Goal: Communication & Community: Answer question/provide support

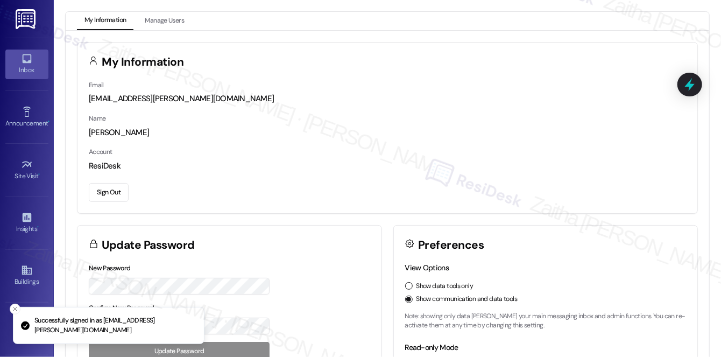
click at [18, 69] on div "Inbox" at bounding box center [27, 70] width 54 height 11
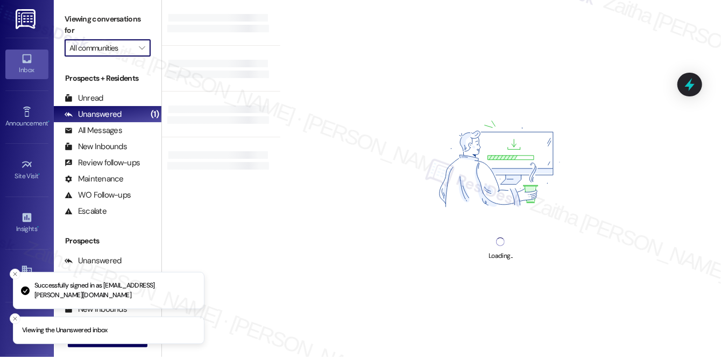
click at [109, 45] on input "All communities" at bounding box center [101, 47] width 64 height 17
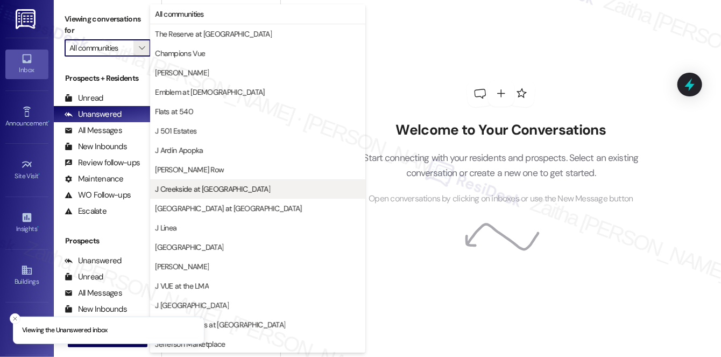
click at [211, 185] on span "J Creekside at Exton" at bounding box center [212, 189] width 115 height 11
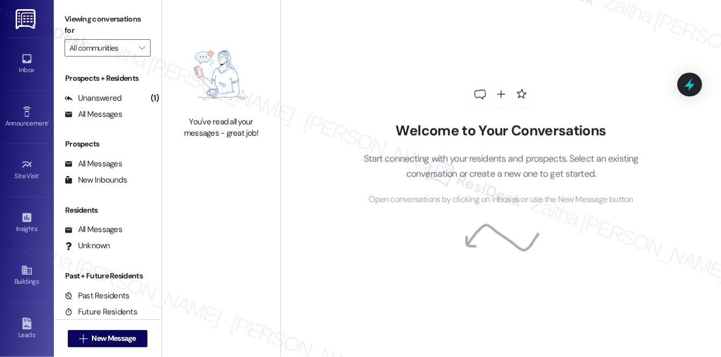
type input "J Creekside at Exton"
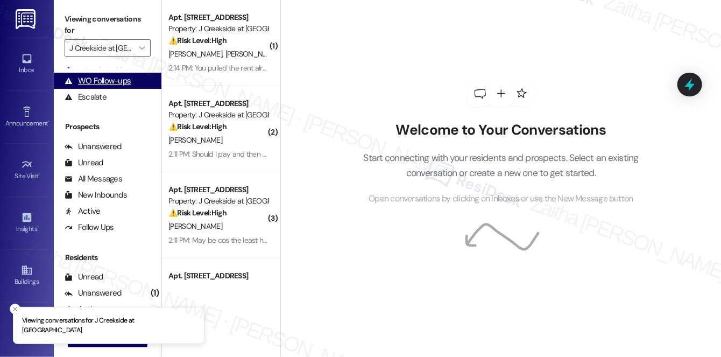
scroll to position [193, 0]
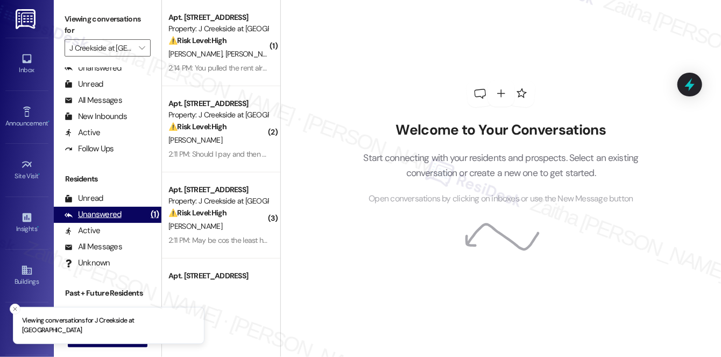
click at [95, 212] on div "Unanswered" at bounding box center [93, 214] width 57 height 11
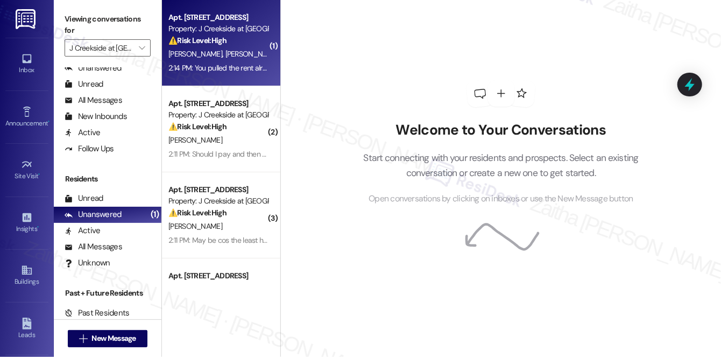
click at [257, 51] on div "S. Lunick R. Lunick" at bounding box center [218, 53] width 102 height 13
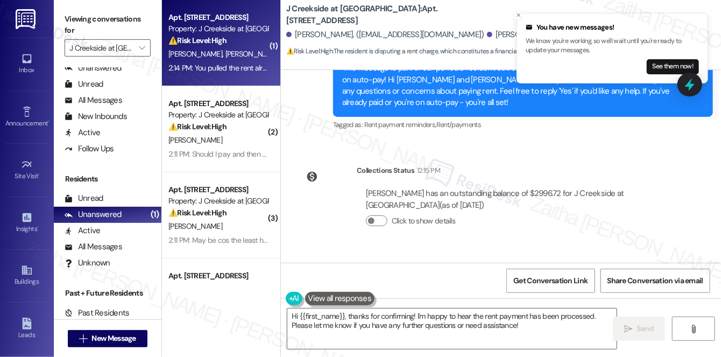
scroll to position [3019, 0]
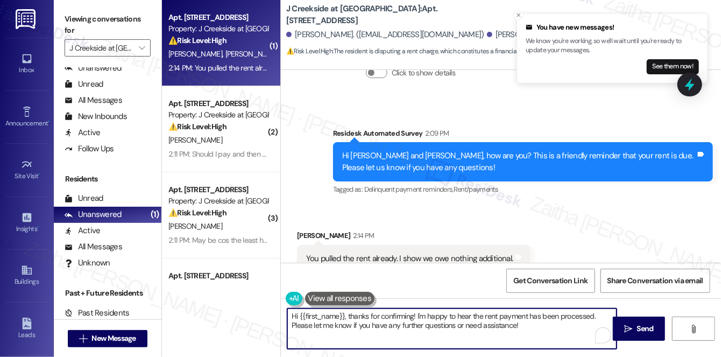
drag, startPoint x: 349, startPoint y: 316, endPoint x: 277, endPoint y: 316, distance: 72.1
click at [276, 316] on div "( 1 ) Apt. 4208, 360 Creamery Way Property: J Creekside at Exton ⚠️ Risk Level:…" at bounding box center [441, 178] width 559 height 357
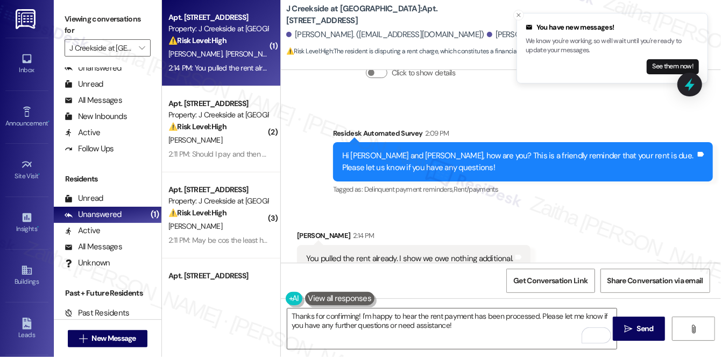
click at [298, 230] on div "Stuart Lunick 2:14 PM" at bounding box center [414, 237] width 234 height 15
copy div "Stuart"
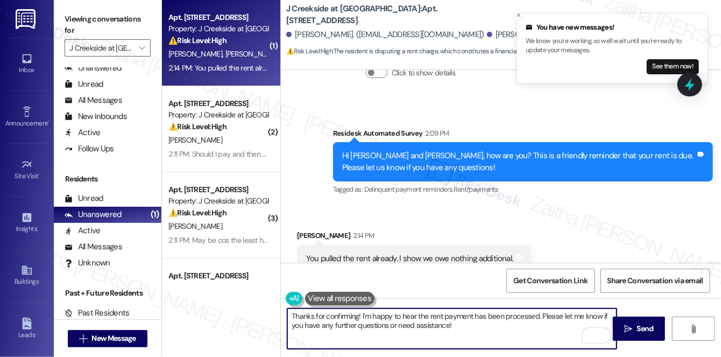
click at [357, 313] on textarea "Thanks for confirming! I'm happy to hear the rent payment has been processed. P…" at bounding box center [451, 328] width 329 height 40
paste textarea "Stuart"
click at [507, 323] on textarea "Thanks for confirming, Stuart! I'm happy to hear the rent payment has been proc…" at bounding box center [451, 328] width 329 height 40
type textarea "Thanks for confirming, Stuart! I'm happy to hear the rent payment has been proc…"
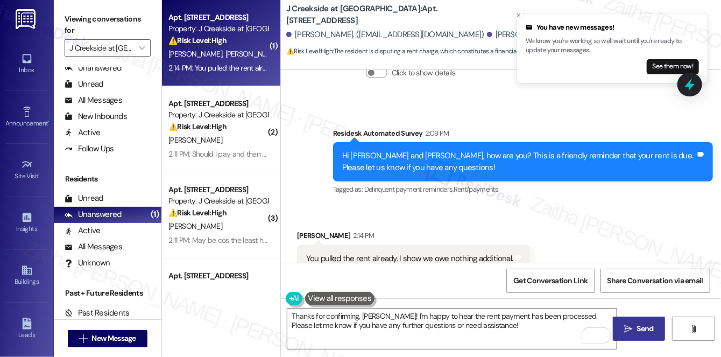
click at [643, 323] on span "Send" at bounding box center [645, 328] width 17 height 11
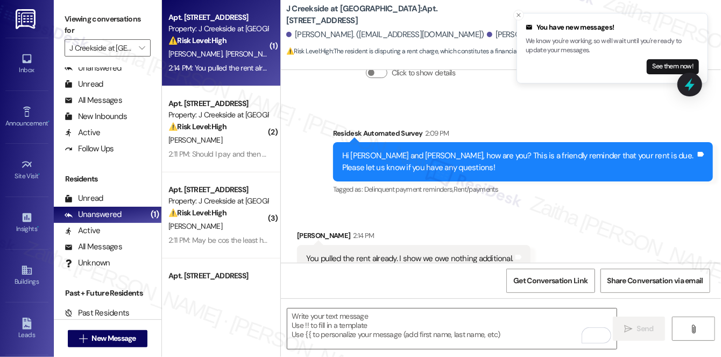
type textarea "Fetching suggested responses. Please feel free to read through the conversation…"
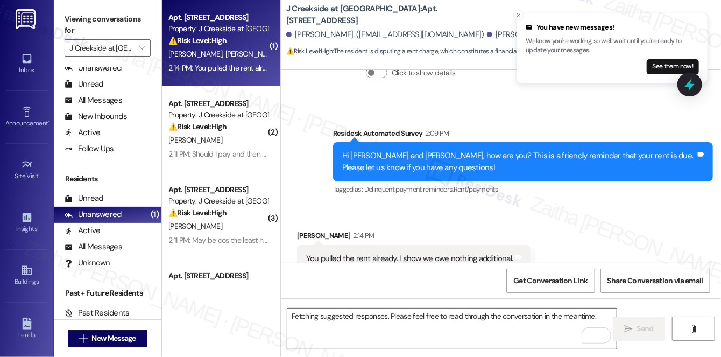
scroll to position [3018, 0]
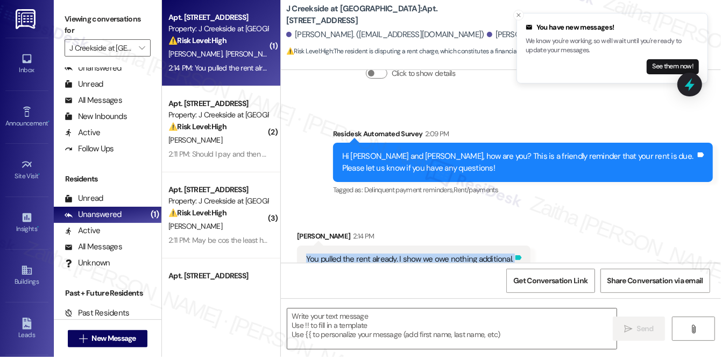
drag, startPoint x: 304, startPoint y: 221, endPoint x: 511, endPoint y: 230, distance: 207.5
click at [511, 245] on div "You pulled the rent already. I show we owe nothing additional. Tags and notes" at bounding box center [414, 258] width 234 height 27
copy div "You pulled the rent already. I show we owe nothing additional. Tags and notes"
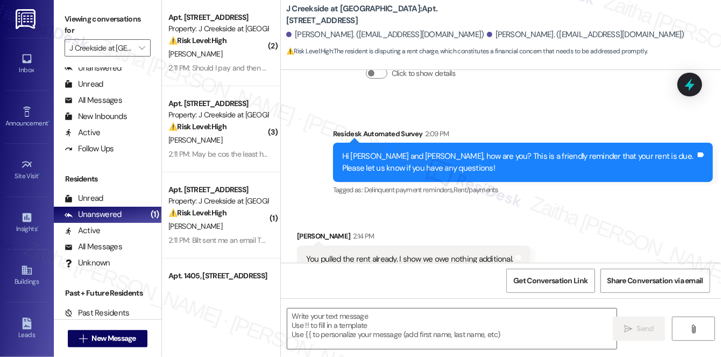
click at [578, 120] on div "Survey, sent via SMS Residesk Automated Survey 2:09 PM Hi Rachel and Stuart, ho…" at bounding box center [523, 163] width 396 height 86
click at [694, 91] on icon at bounding box center [690, 84] width 18 height 18
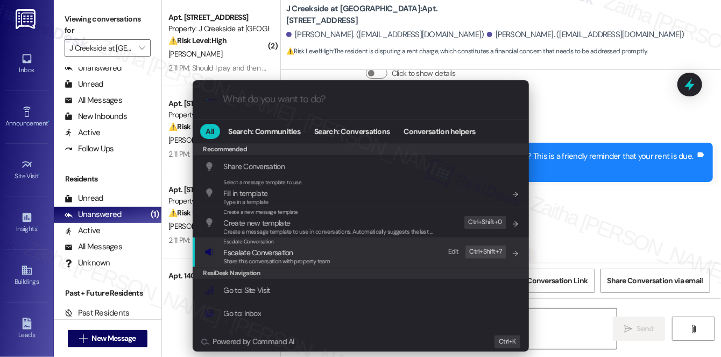
click at [247, 251] on span "Escalate Conversation" at bounding box center [258, 253] width 69 height 10
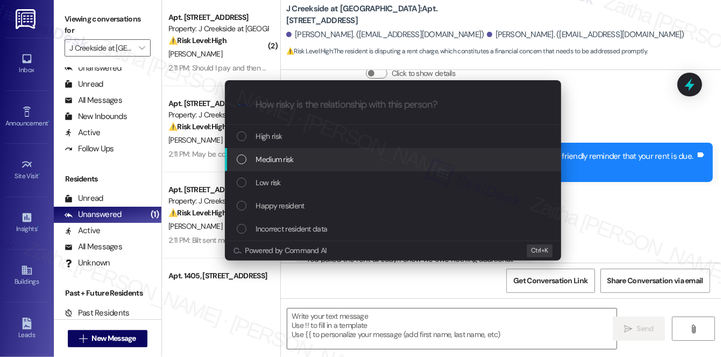
click at [272, 159] on span "Medium risk" at bounding box center [275, 159] width 38 height 12
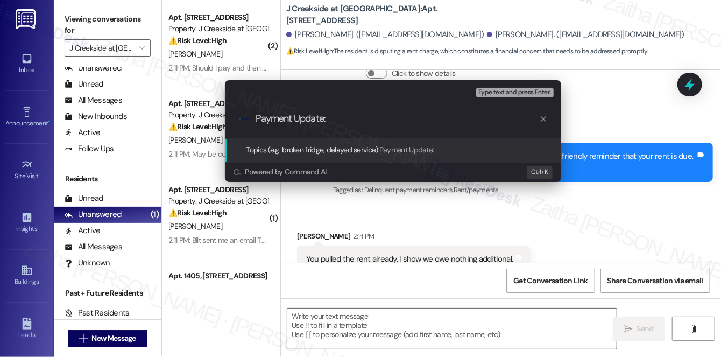
paste input "t Already Paid"
click at [328, 122] on input "Payment Update: t Already Paid" at bounding box center [398, 118] width 284 height 11
type input "Payment Update: Rentt Already Paid"
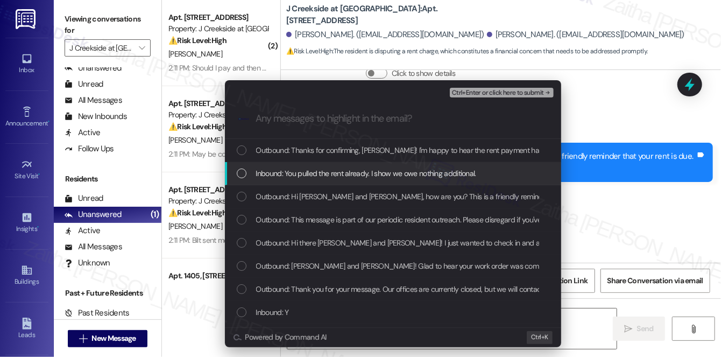
click at [339, 167] on span "Inbound: You pulled the rent already. I show we owe nothing additional." at bounding box center [366, 173] width 220 height 12
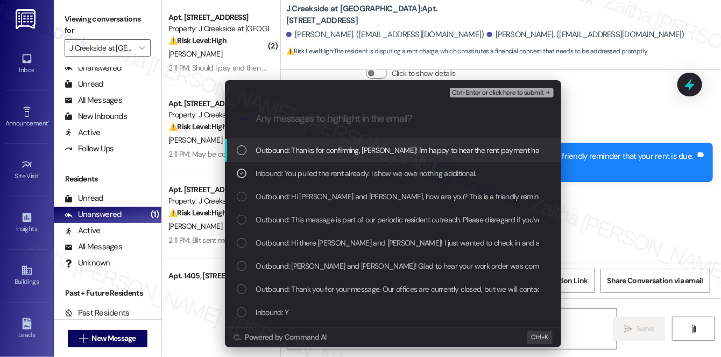
click at [493, 94] on span "Ctrl+Enter or click here to submit" at bounding box center [498, 93] width 92 height 8
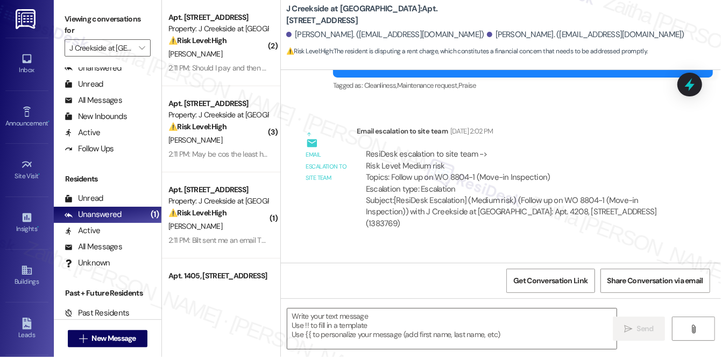
type textarea "Fetching suggested responses. Please feel free to read through the conversation…"
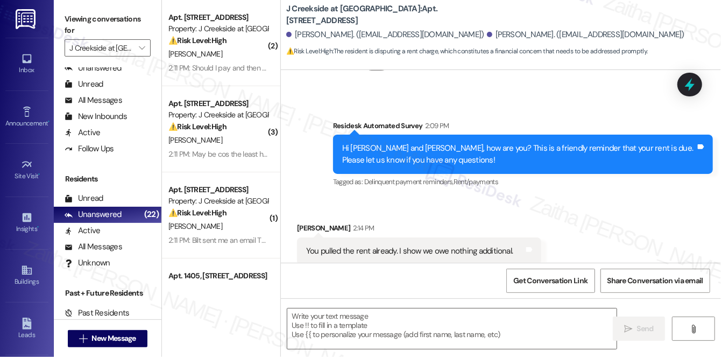
scroll to position [3121, 0]
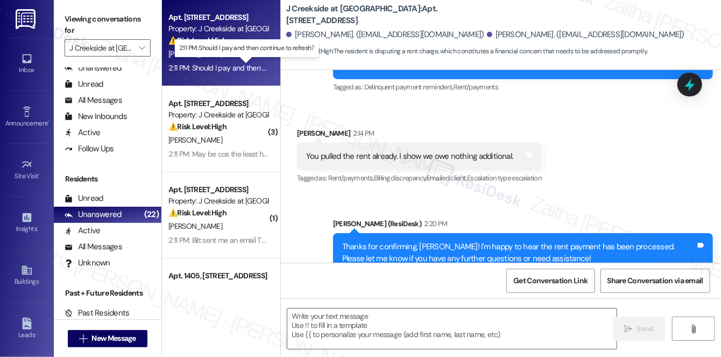
click at [234, 67] on div "2:11 PM: Should I pay and then continue to refresh? 2:11 PM: Should I pay and t…" at bounding box center [247, 68] width 156 height 10
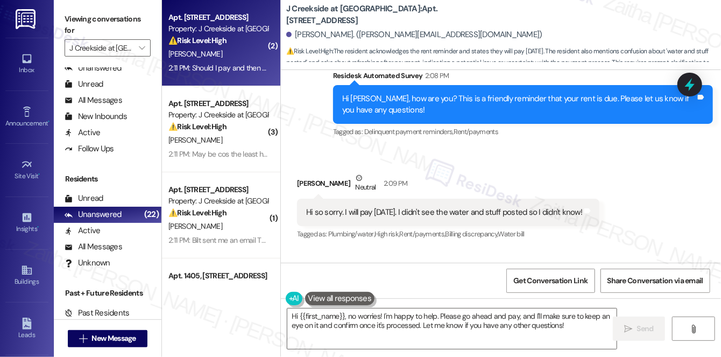
scroll to position [335, 0]
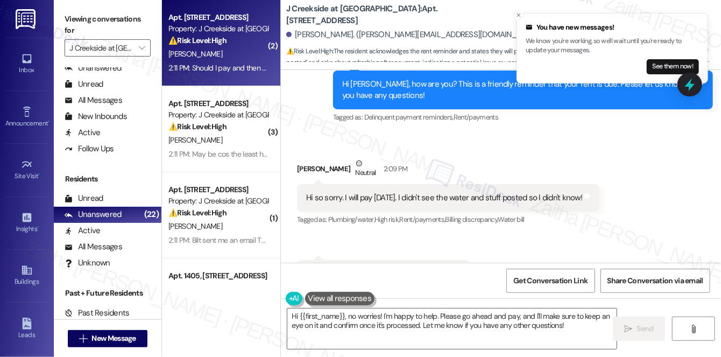
click at [625, 177] on div "Received via SMS Alyssa Clocker Neutral 2:09 PM Hi so sorry. I will pay today. …" at bounding box center [501, 223] width 440 height 178
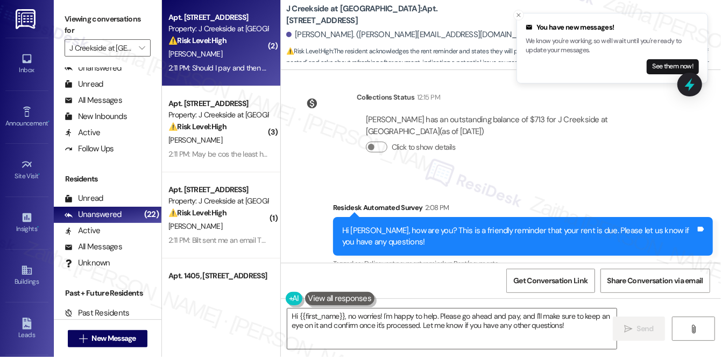
scroll to position [188, 0]
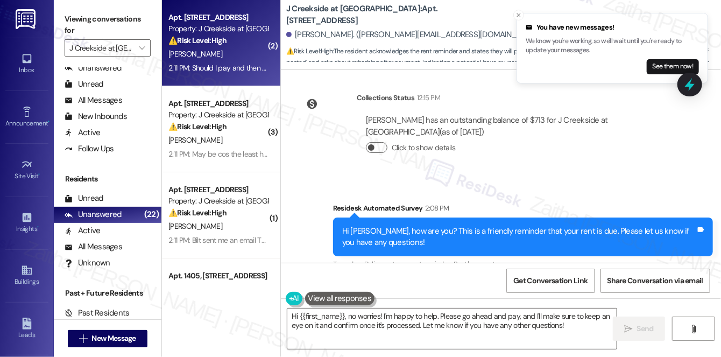
click at [383, 146] on button "Click to show details" at bounding box center [377, 147] width 22 height 11
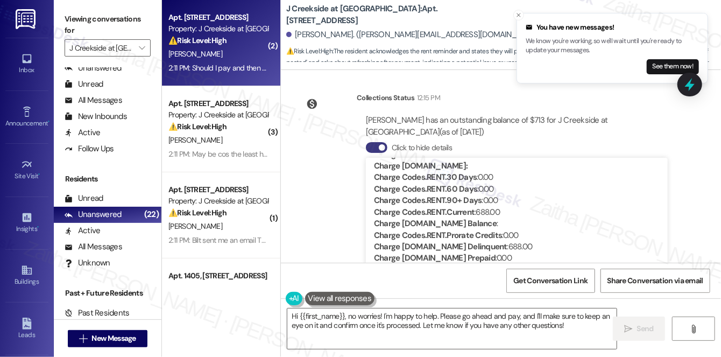
scroll to position [97, 0]
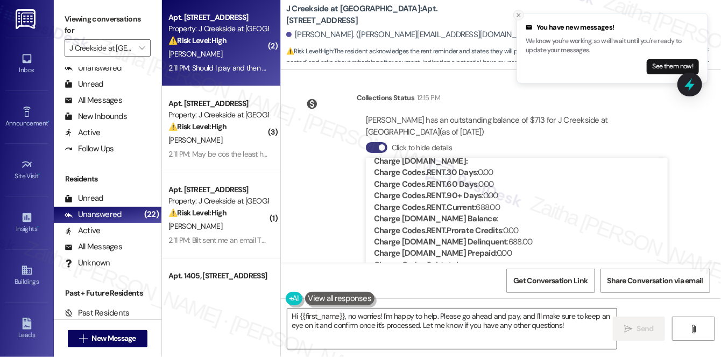
click at [520, 13] on icon "Close toast" at bounding box center [519, 15] width 6 height 6
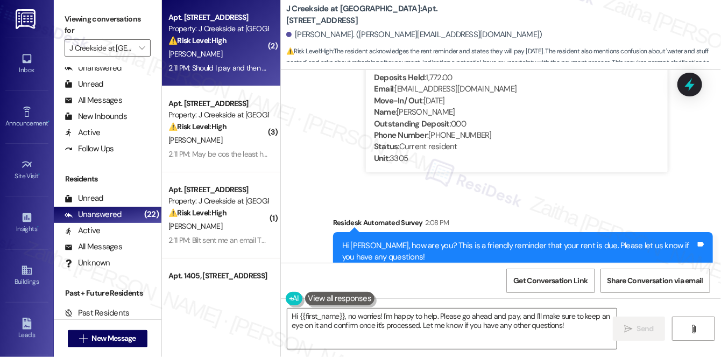
scroll to position [545, 0]
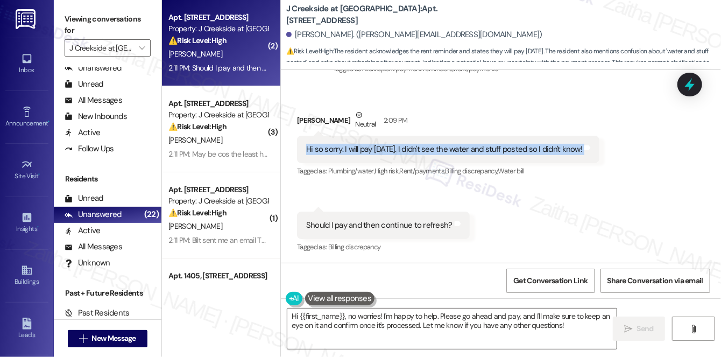
drag, startPoint x: 302, startPoint y: 146, endPoint x: 590, endPoint y: 153, distance: 288.1
click at [590, 153] on div "Hi so sorry. I will pay today. I didn't see the water and stuff posted so I did…" at bounding box center [448, 149] width 303 height 27
copy div "Hi so sorry. I will pay today. I didn't see the water and stuff posted so I did…"
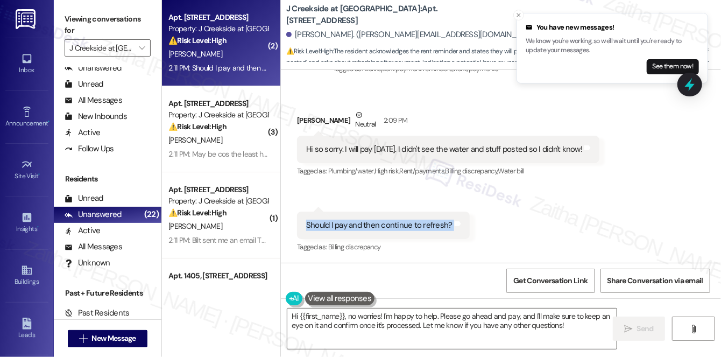
drag, startPoint x: 303, startPoint y: 221, endPoint x: 464, endPoint y: 226, distance: 161.6
click at [464, 226] on div "Should I pay and then continue to refresh? Tags and notes" at bounding box center [383, 225] width 173 height 27
copy div "Should I pay and then continue to refresh? Tags and notes"
click at [509, 234] on div "Received via SMS Alyssa Clocker Neutral 2:09 PM Hi so sorry. I will pay today. …" at bounding box center [501, 174] width 440 height 178
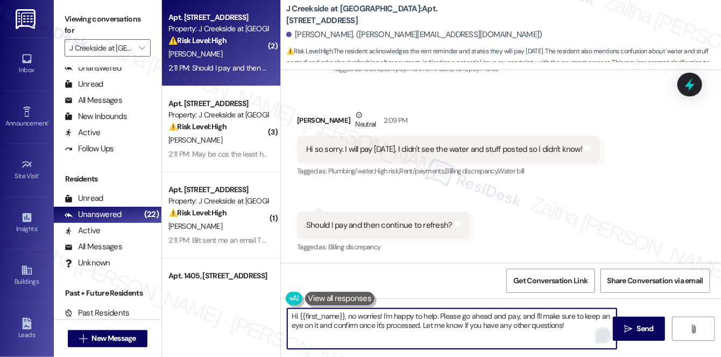
drag, startPoint x: 295, startPoint y: 315, endPoint x: 598, endPoint y: 329, distance: 302.9
click at [597, 331] on div "Hi {{first_name}}, no worries! I'm happy to help. Please go ahead and pay, and …" at bounding box center [452, 328] width 331 height 41
type textarea "H"
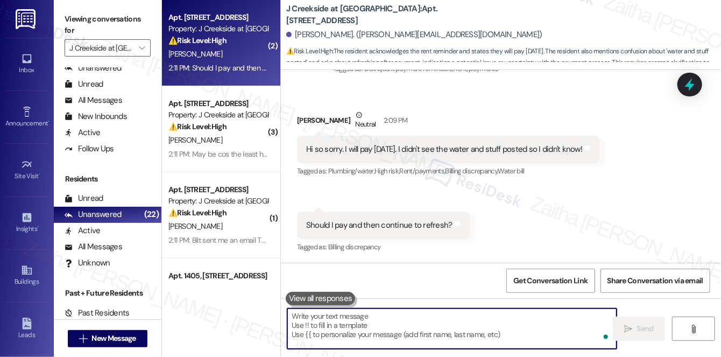
paste textarea "No problem, {{first_name}}—thank you for letting me know. You can go ahead and …"
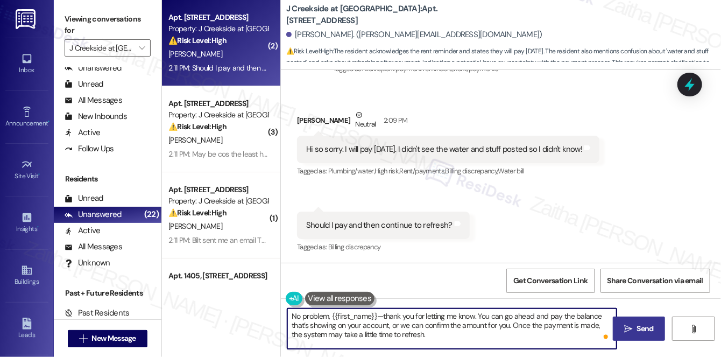
type textarea "No problem, {{first_name}}—thank you for letting me know. You can go ahead and …"
click at [629, 325] on icon "" at bounding box center [629, 329] width 8 height 9
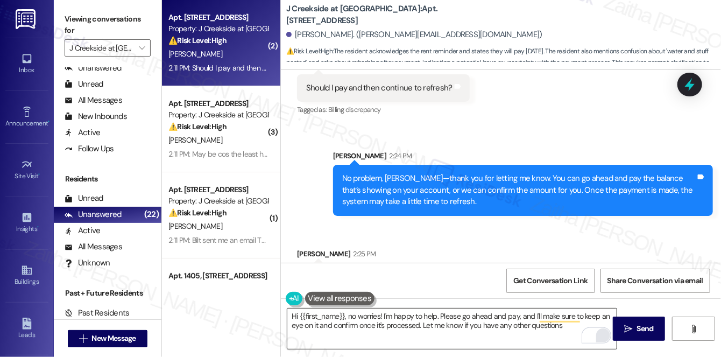
type textarea "Hi {{first_name}}, no worries! I'm happy to help. Please go ahead and pay, and …"
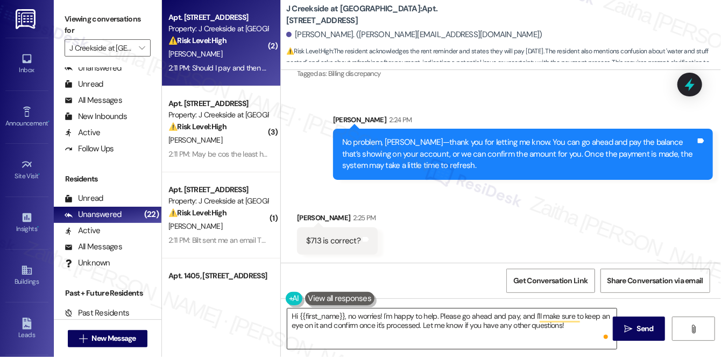
scroll to position [719, 0]
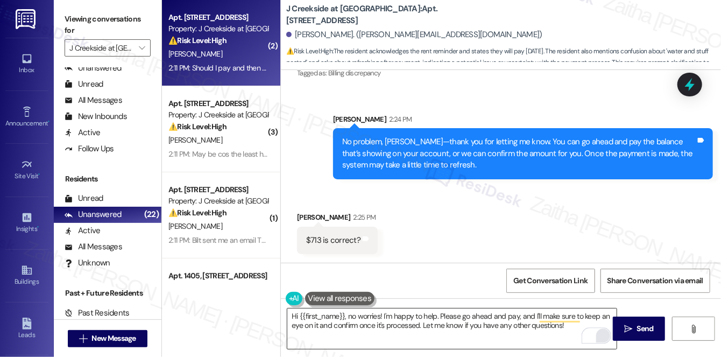
click at [492, 212] on div "Received via SMS Alyssa Clocker 2:25 PM $713 is correct? Tags and notes" at bounding box center [501, 224] width 440 height 75
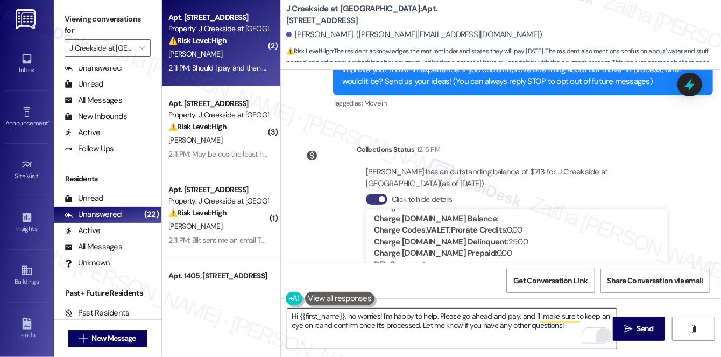
scroll to position [132, 0]
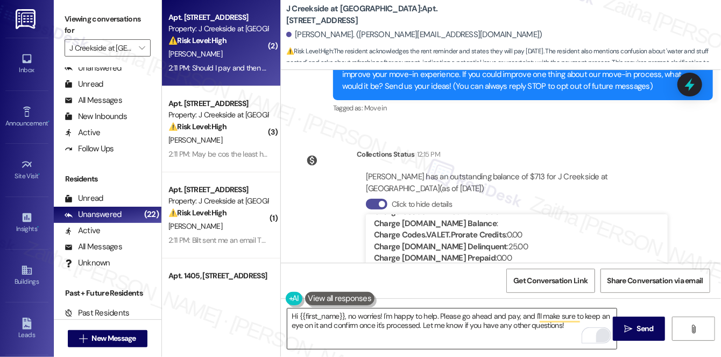
click at [373, 204] on button "Click to hide details" at bounding box center [377, 204] width 22 height 11
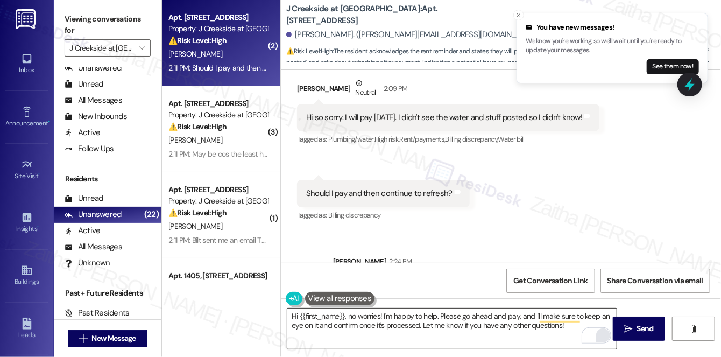
scroll to position [362, 0]
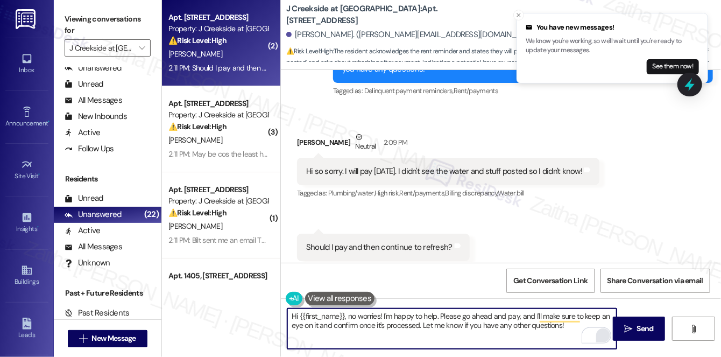
drag, startPoint x: 294, startPoint y: 318, endPoint x: 306, endPoint y: 320, distance: 12.7
click at [294, 319] on textarea "Hi {{first_name}}, no worries! I'm happy to help. Please go ahead and pay, and …" at bounding box center [451, 328] width 329 height 40
click at [301, 319] on textarea "Hi {{first_name}}, no worries! I'm happy to help. Please go ahead and pay, and …" at bounding box center [451, 328] width 329 height 40
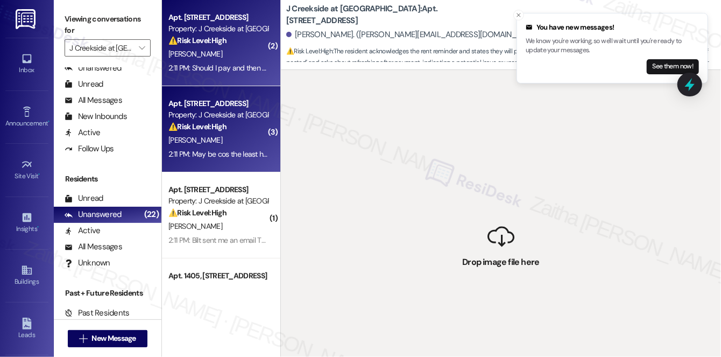
click at [242, 140] on div "C. Chandrasekaran" at bounding box center [218, 140] width 102 height 13
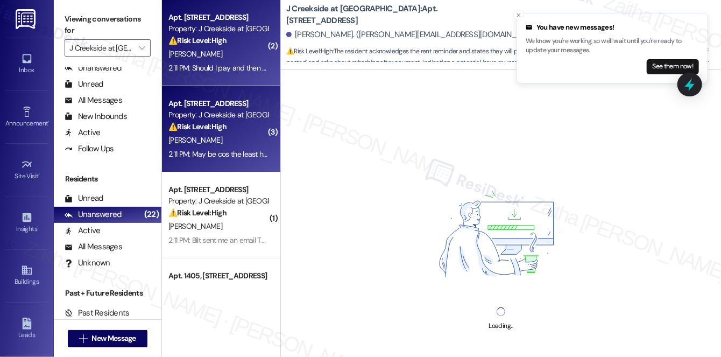
click at [237, 53] on div "A. Clocker" at bounding box center [218, 53] width 102 height 13
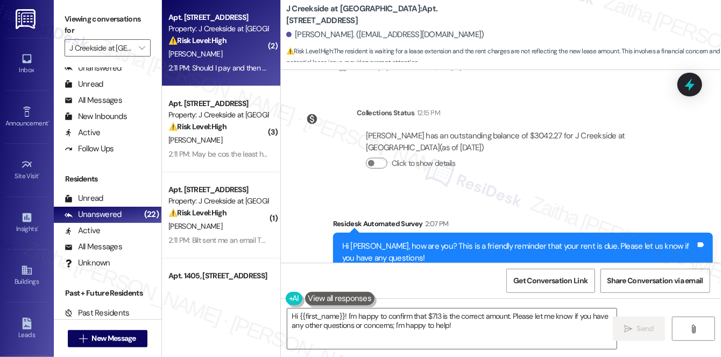
scroll to position [9211, 0]
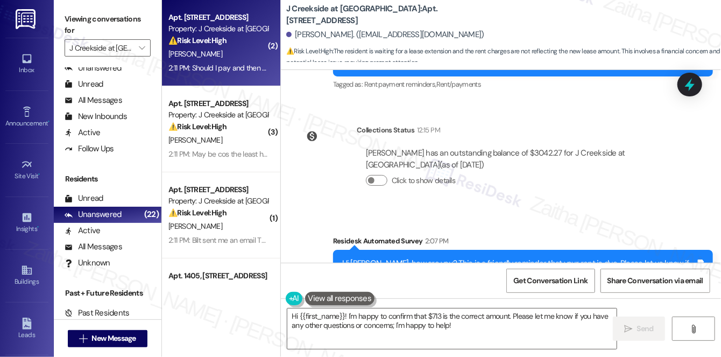
drag, startPoint x: 389, startPoint y: 154, endPoint x: 450, endPoint y: 155, distance: 61.4
click at [450, 155] on div "Charanya Chandrasekaran has an outstanding balance of $3042.27 for J Creekside …" at bounding box center [517, 159] width 302 height 23
copy div "as of Sep 03, 2025"
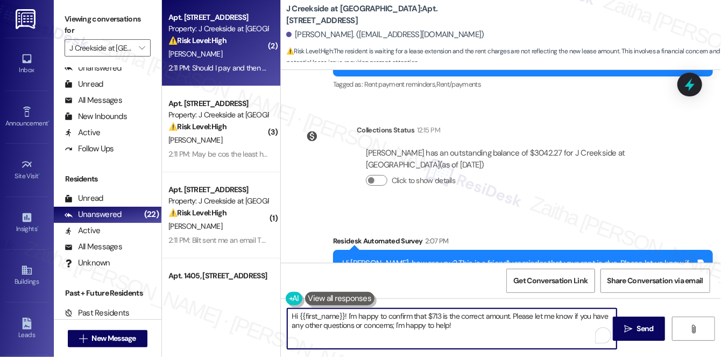
drag, startPoint x: 293, startPoint y: 314, endPoint x: 492, endPoint y: 340, distance: 199.8
click at [492, 340] on textarea "Hi {{first_name}}! I'm happy to confirm that $713 is the correct amount. Please…" at bounding box center [451, 328] width 329 height 40
type textarea "H"
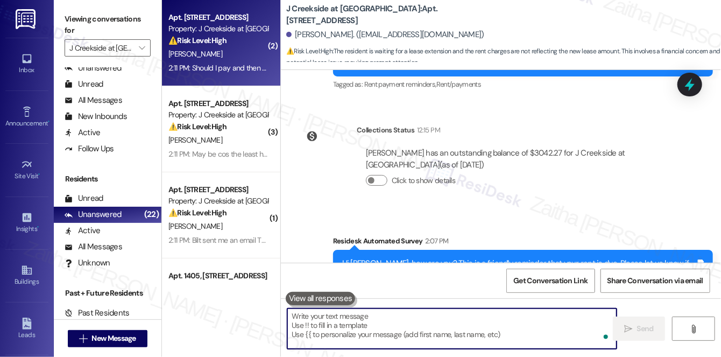
paste textarea "as of Sep 03, 2025"
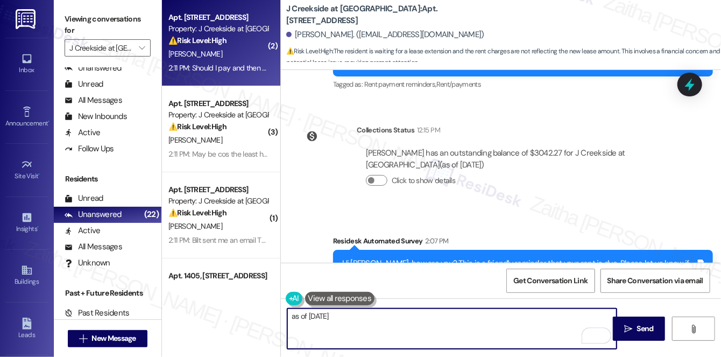
click at [294, 318] on textarea "as of Sep 03, 2025" at bounding box center [451, 328] width 329 height 40
click at [393, 334] on textarea "As of Sep 03, 2025" at bounding box center [451, 328] width 329 height 40
type textarea "As of Sep 03, 2025, you"
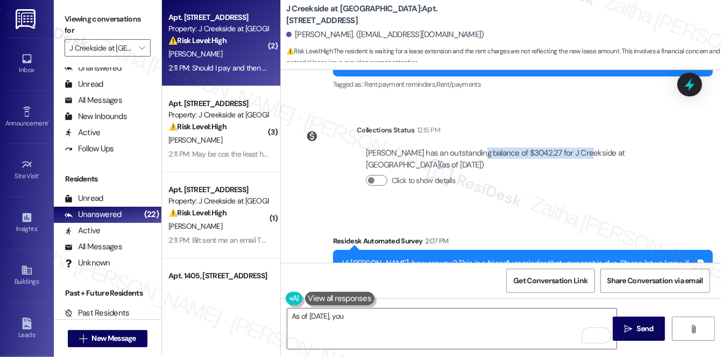
drag, startPoint x: 480, startPoint y: 143, endPoint x: 590, endPoint y: 142, distance: 109.8
click at [590, 148] on div "Charanya Chandrasekaran has an outstanding balance of $3042.27 for J Creekside …" at bounding box center [517, 159] width 302 height 23
click at [567, 185] on div "Charanya Chandrasekaran has an outstanding balance of $3042.27 for J Creekside …" at bounding box center [517, 170] width 320 height 63
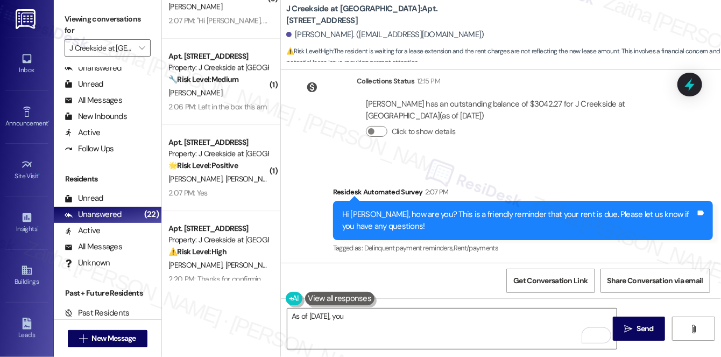
scroll to position [1615, 0]
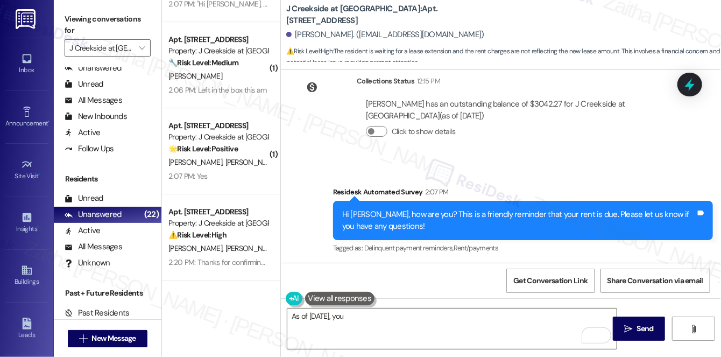
click at [243, 241] on div "Apt. 4208, 360 Creamery Way Property: J Creekside at Exton ⚠️ Risk Level: High …" at bounding box center [218, 223] width 102 height 37
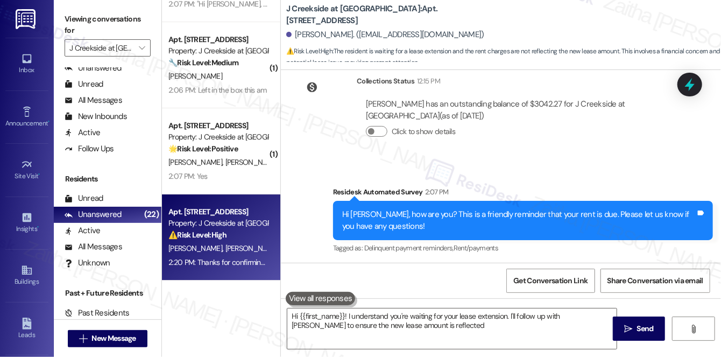
type textarea "Hi {{first_name}}! I understand you're waiting for your lease extension. I'll f…"
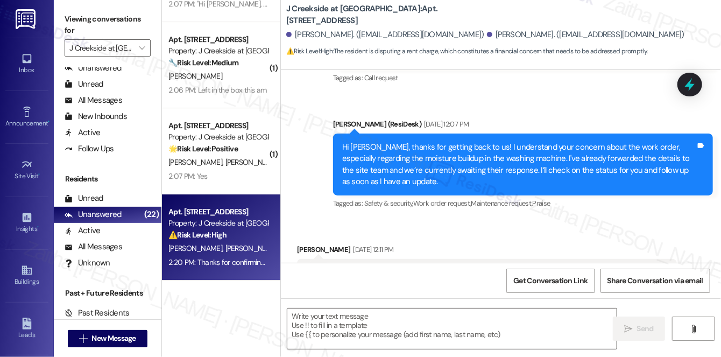
type textarea "Fetching suggested responses. Please feel free to read through the conversation…"
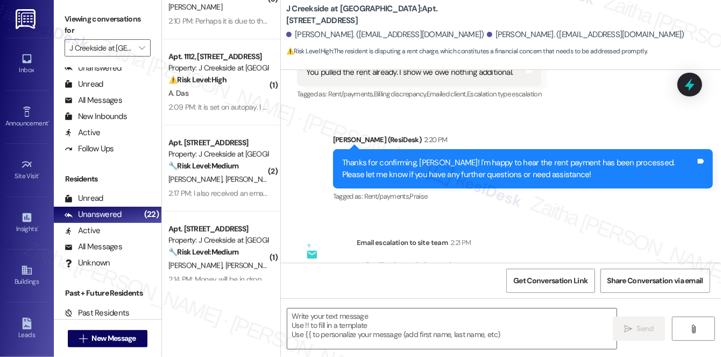
scroll to position [489, 0]
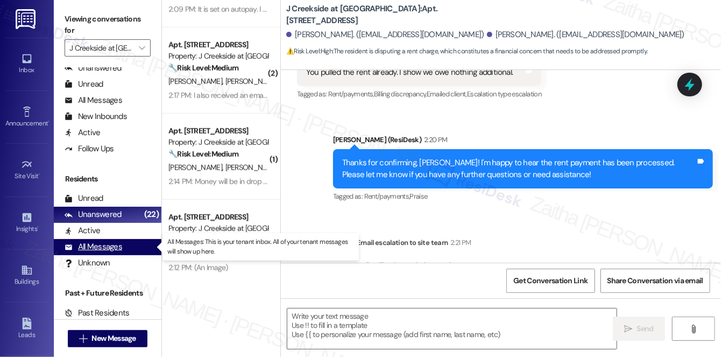
click at [112, 249] on div "All Messages" at bounding box center [94, 246] width 58 height 11
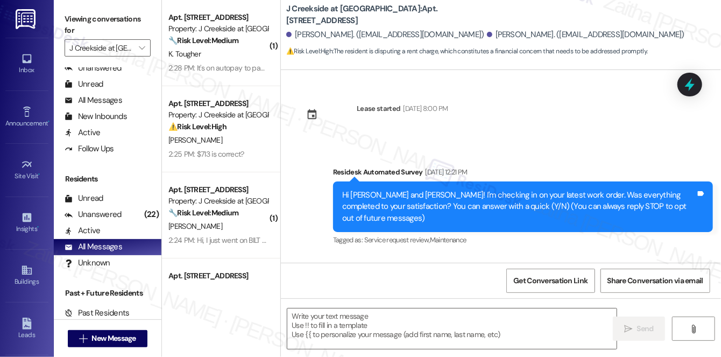
type textarea "Fetching suggested responses. Please feel free to read through the conversation…"
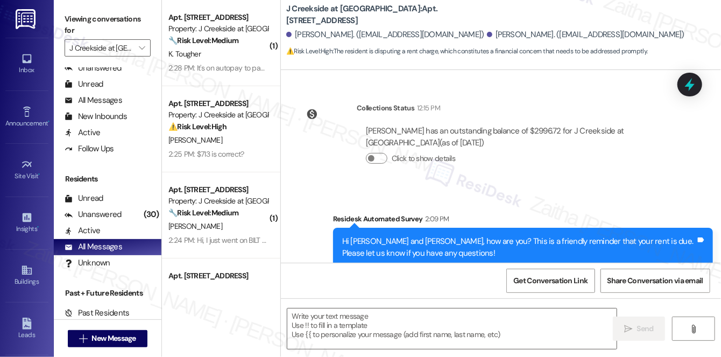
scroll to position [3018, 0]
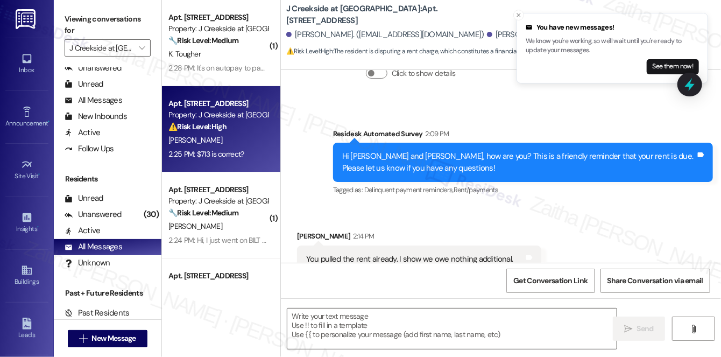
click at [240, 145] on div "A. Clocker" at bounding box center [218, 140] width 102 height 13
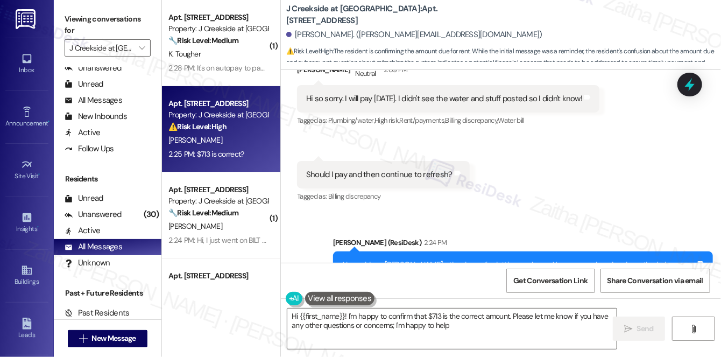
type textarea "Hi {{first_name}}! I'm happy to confirm that $713 is the correct amount. Please…"
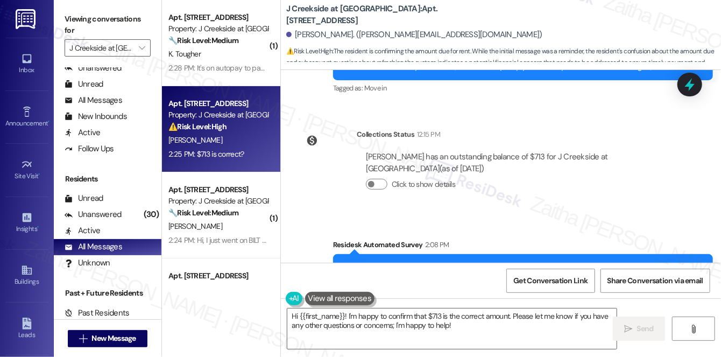
scroll to position [151, 0]
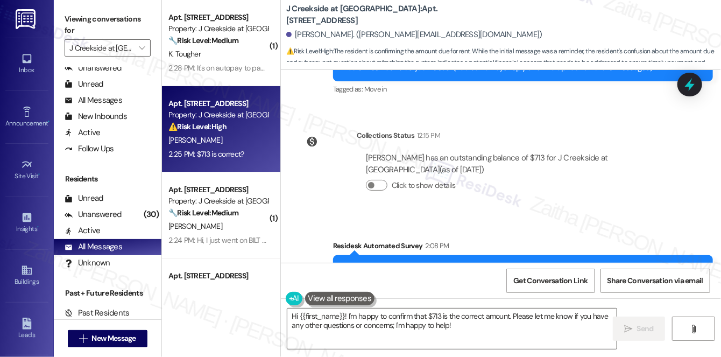
drag, startPoint x: 617, startPoint y: 157, endPoint x: 575, endPoint y: 170, distance: 43.9
click at [575, 170] on div "Alyssa Clocker has an outstanding balance of $713 for J Creekside at Exton (as …" at bounding box center [517, 163] width 302 height 23
copy div "(as of Sep 03, 2025)"
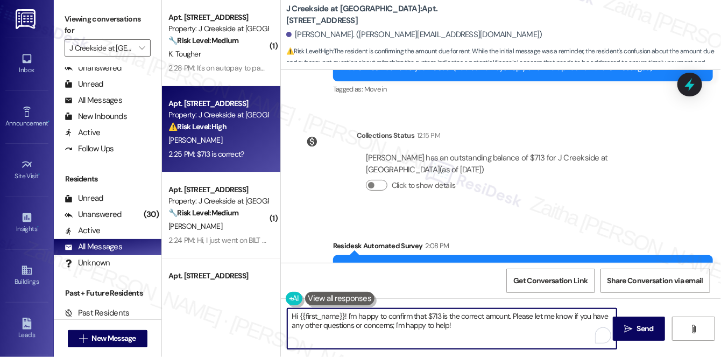
drag, startPoint x: 300, startPoint y: 316, endPoint x: 475, endPoint y: 333, distance: 175.8
click at [475, 333] on textarea "Hi {{first_name}}! I'm happy to confirm that $713 is the correct amount. Please…" at bounding box center [451, 328] width 329 height 40
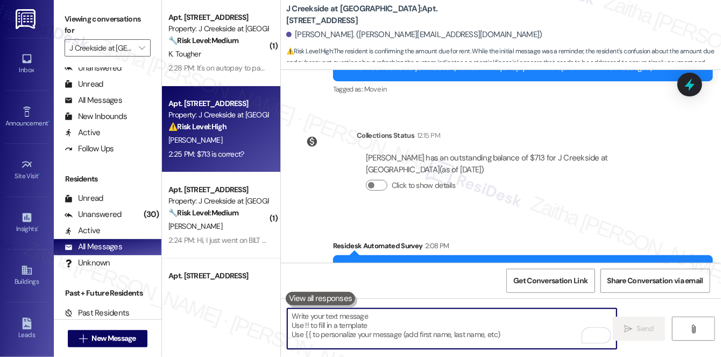
paste textarea "(as of Sep 03, 2025)"
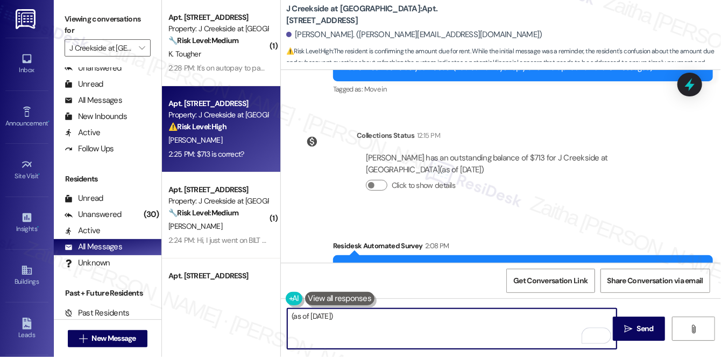
click at [295, 316] on textarea "(as of Sep 03, 2025)" at bounding box center [451, 328] width 329 height 40
click at [409, 309] on textarea "As of Sep 03, 2025)" at bounding box center [451, 328] width 329 height 40
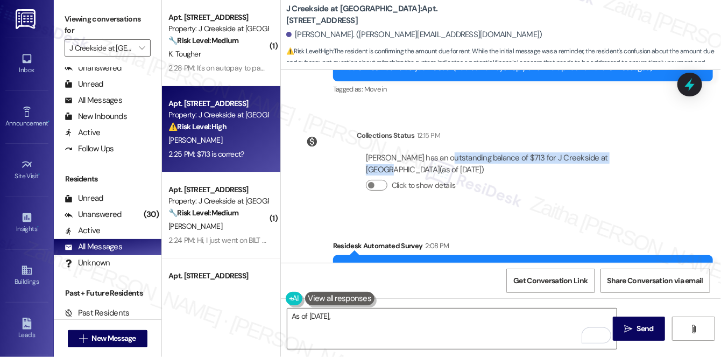
drag, startPoint x: 439, startPoint y: 156, endPoint x: 613, endPoint y: 154, distance: 173.4
click at [613, 154] on div "Alyssa Clocker has an outstanding balance of $713 for J Creekside at Exton (as …" at bounding box center [517, 163] width 302 height 23
copy div "outstanding balance of $713 for J Creekside at Exton"
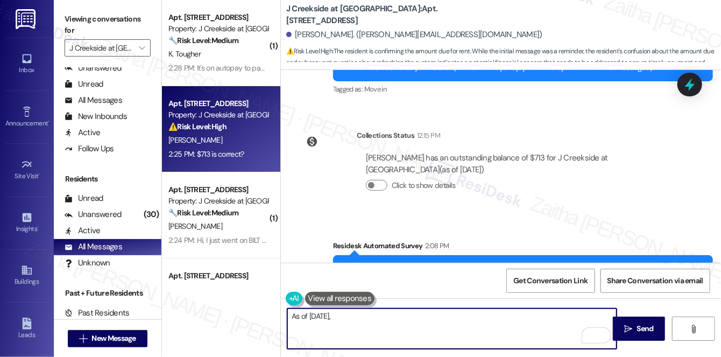
click at [293, 314] on textarea "As of Sep 03, 2025," at bounding box center [451, 328] width 329 height 40
paste textarea "outstanding balance of $713 for J Creekside at Exton"
type textarea "outstanding balance of $713 for J Creekside at Exton as of Sep 03, 2025,"
drag, startPoint x: 290, startPoint y: 319, endPoint x: 524, endPoint y: 316, distance: 234.2
click at [524, 316] on textarea "outstanding balance of $713 for J Creekside at Exton as of Sep 03, 2025," at bounding box center [451, 328] width 329 height 40
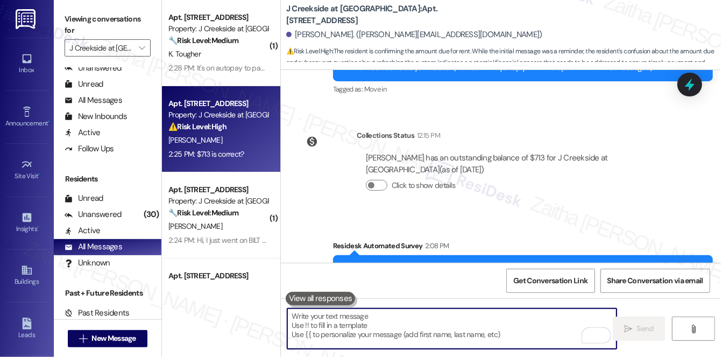
paste textarea "As of September 3, 2025, the outstanding balance for J Creekside at Exton is $7…"
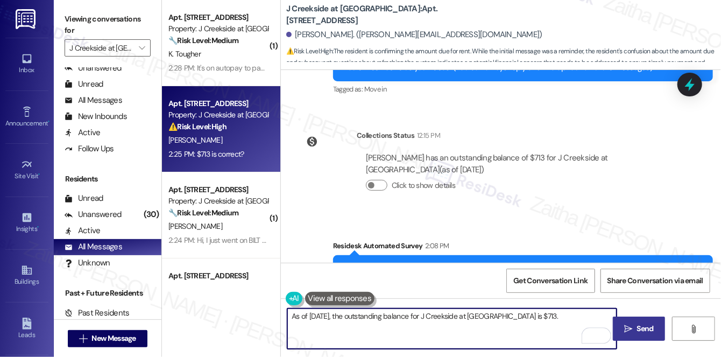
type textarea "As of September 3, 2025, the outstanding balance for J Creekside at Exton is $7…"
click at [640, 327] on span "Send" at bounding box center [645, 328] width 17 height 11
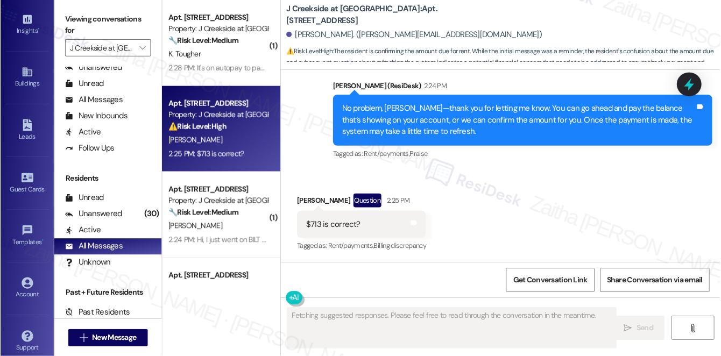
scroll to position [205, 0]
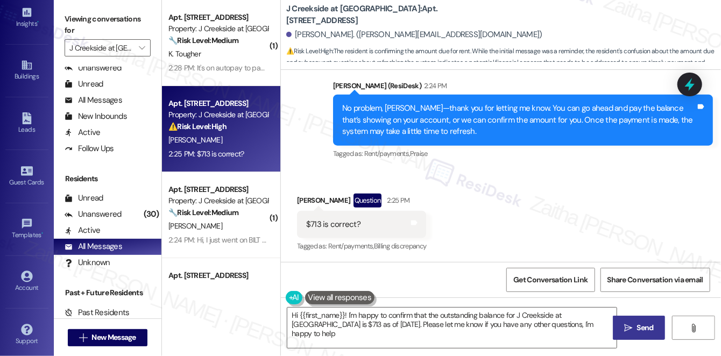
type textarea "Hi {{first_name}}! I'm happy to confirm that the outstanding balance for J Cree…"
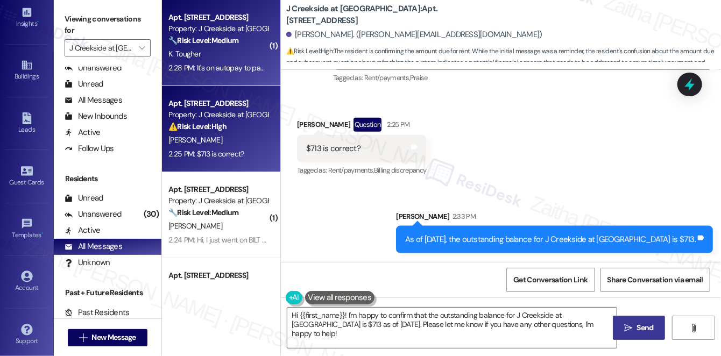
click at [231, 59] on div "K. Tougher" at bounding box center [218, 53] width 102 height 13
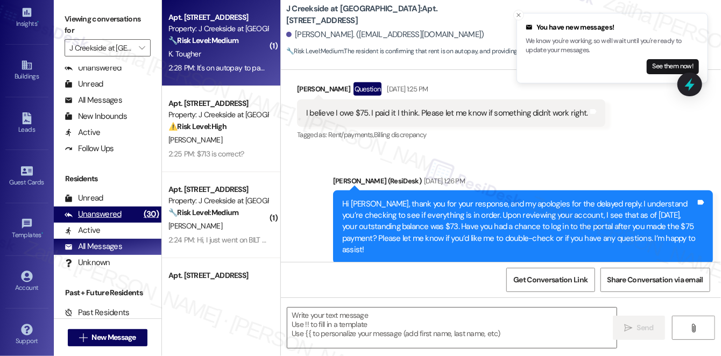
type textarea "Fetching suggested responses. Please feel free to read through the conversation…"
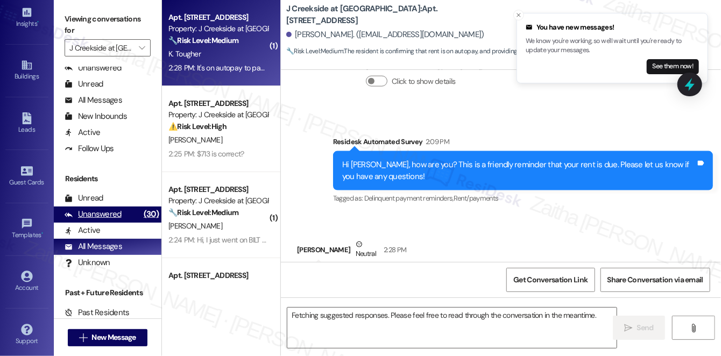
click at [113, 210] on div "Unanswered" at bounding box center [93, 214] width 57 height 11
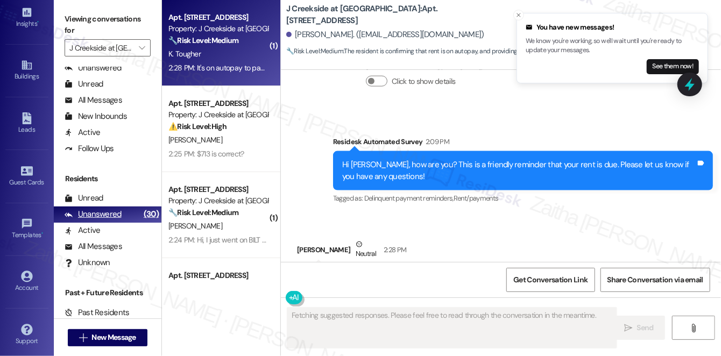
scroll to position [743, 0]
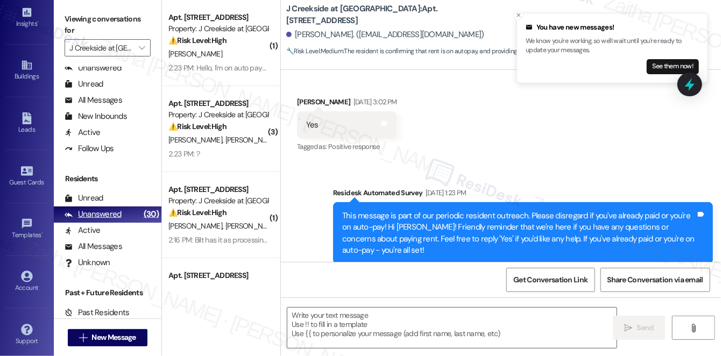
type textarea "Fetching suggested responses. Please feel free to read through the conversation…"
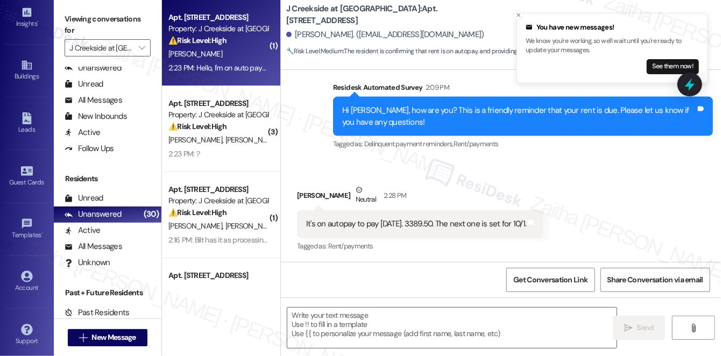
click at [247, 52] on div "E. Shoemaker" at bounding box center [218, 53] width 102 height 13
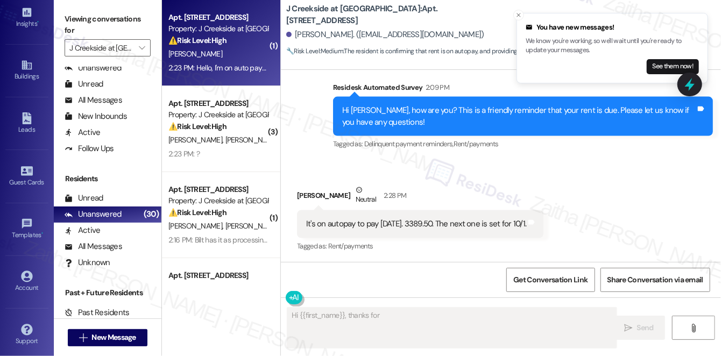
scroll to position [911, 0]
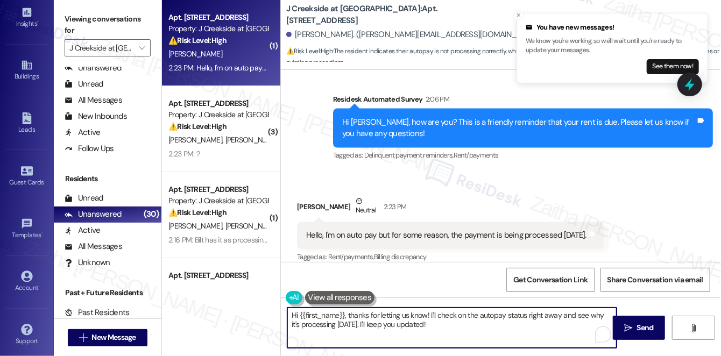
drag, startPoint x: 349, startPoint y: 314, endPoint x: 289, endPoint y: 316, distance: 60.9
click at [289, 316] on textarea "Hi {{first_name}}, thanks for letting us know! I'll check on the autopay status…" at bounding box center [451, 328] width 329 height 40
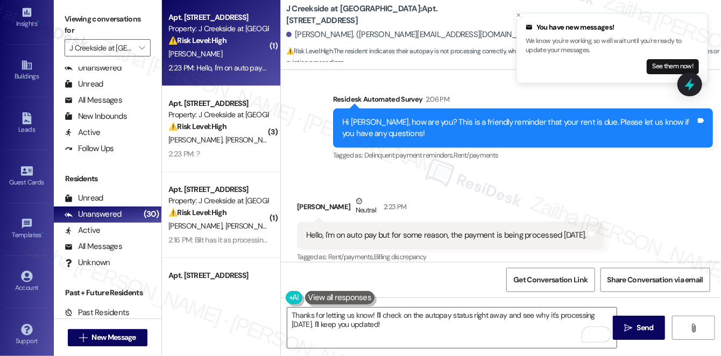
click at [296, 193] on div "Received via SMS Evan Shoemaker Neutral 2:23 PM Hello, I'm on auto pay but for …" at bounding box center [450, 231] width 323 height 86
copy div "Evan"
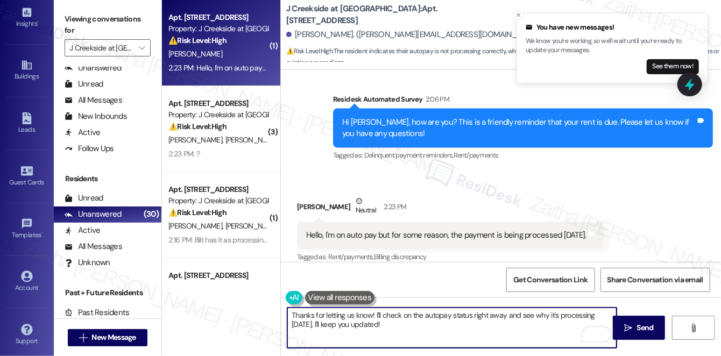
click at [371, 314] on textarea "Thanks for letting us know! I'll check on the autopay status right away and see…" at bounding box center [451, 328] width 329 height 40
paste textarea "Evan"
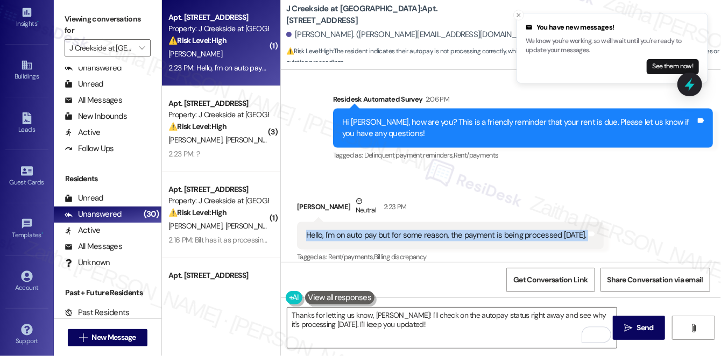
drag, startPoint x: 304, startPoint y: 223, endPoint x: 581, endPoint y: 236, distance: 277.6
click at [581, 236] on div "Hello, I'm on auto pay but for some reason, the payment is being processed toda…" at bounding box center [450, 235] width 307 height 27
copy div "Hello, I'm on auto pay but for some reason, the payment is being processed toda…"
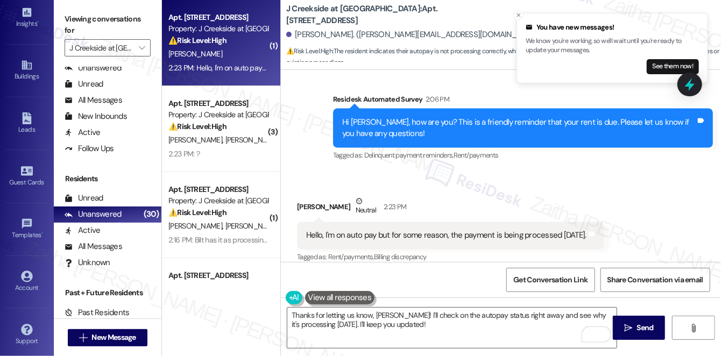
click at [483, 196] on div "Evan Shoemaker Neutral 2:23 PM" at bounding box center [450, 209] width 307 height 26
click at [517, 16] on line "Close toast" at bounding box center [518, 14] width 3 height 3
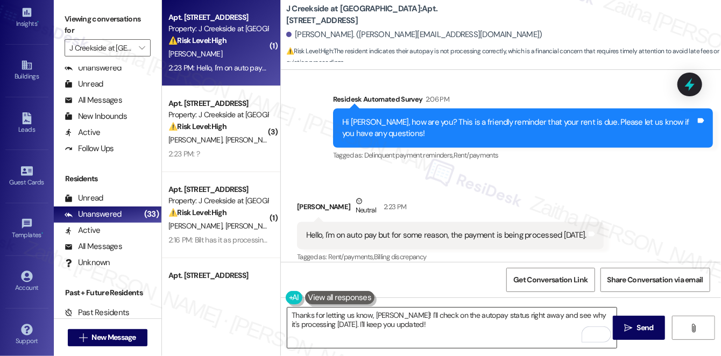
click at [511, 312] on textarea "Thanks for letting us know, Evan! I'll check on the autopay status right away a…" at bounding box center [451, 328] width 329 height 40
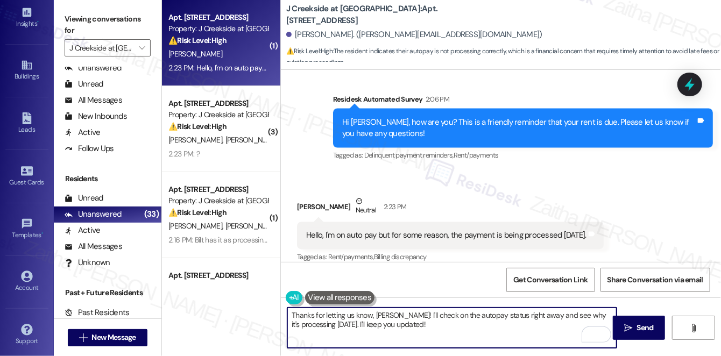
click at [511, 312] on textarea "Thanks for letting us know, Evan! I'll check on the autopay status right away a…" at bounding box center [451, 328] width 329 height 40
click at [511, 327] on textarea "Thanks for letting us know, Evan! I'll check on the autopay status right away a…" at bounding box center [451, 328] width 329 height 40
click at [513, 313] on textarea "Thanks for letting us know, Evan! I'll check on the autopay status right away a…" at bounding box center [451, 328] width 329 height 40
type textarea "Thanks for letting us know, Evan! I'll check on the autopay status and see why …"
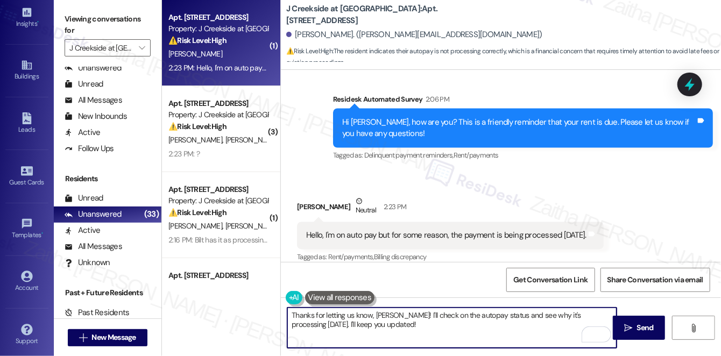
drag, startPoint x: 306, startPoint y: 226, endPoint x: 319, endPoint y: 221, distance: 13.6
click at [309, 230] on div "Hello, I'm on auto pay but for some reason, the payment is being processed toda…" at bounding box center [446, 235] width 280 height 11
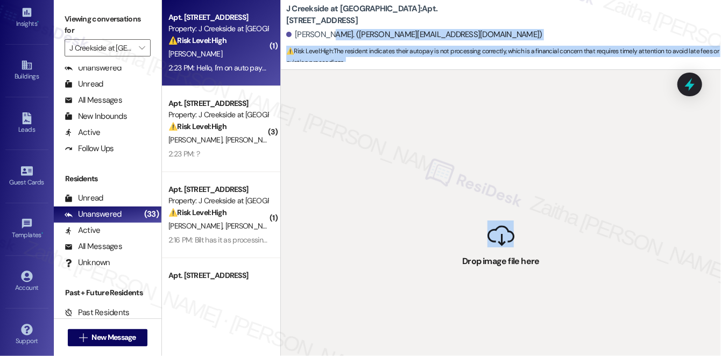
drag, startPoint x: 329, startPoint y: 30, endPoint x: 514, endPoint y: 233, distance: 274.0
click at [514, 233] on div "J Creekside at Exton: Apt. 2408, 360 Creamery Way Evan Shoemaker. (evan.shoemak…" at bounding box center [500, 178] width 441 height 356
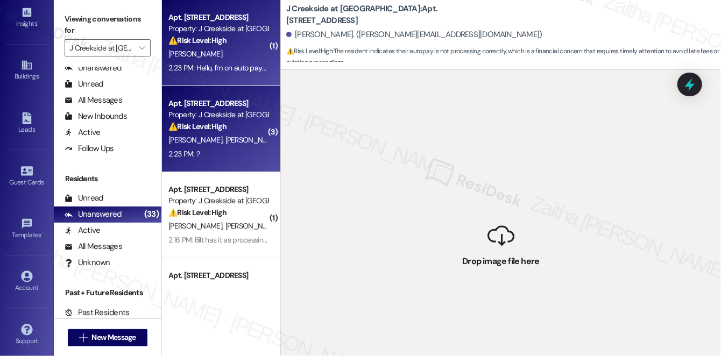
click at [245, 128] on div "⚠️ Risk Level: High The resident is claiming that rent was already paid and has…" at bounding box center [219, 126] width 100 height 11
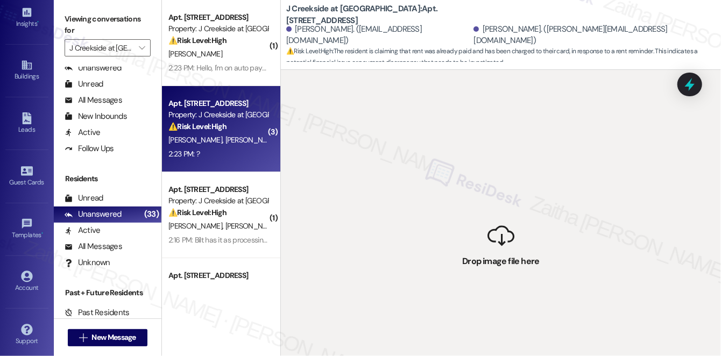
click at [248, 55] on div "E. Shoemaker" at bounding box center [218, 53] width 102 height 13
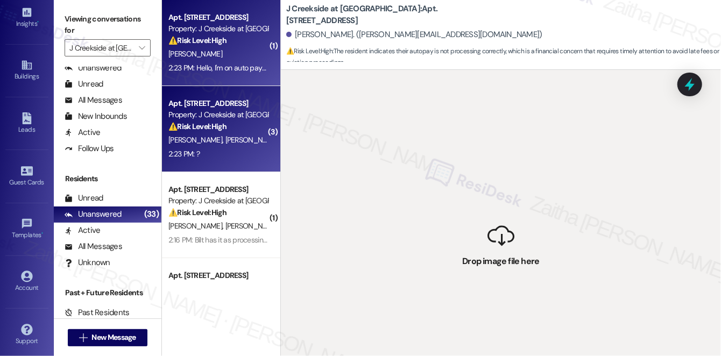
click at [256, 138] on div "M. Depaola N. Depaola" at bounding box center [218, 140] width 102 height 13
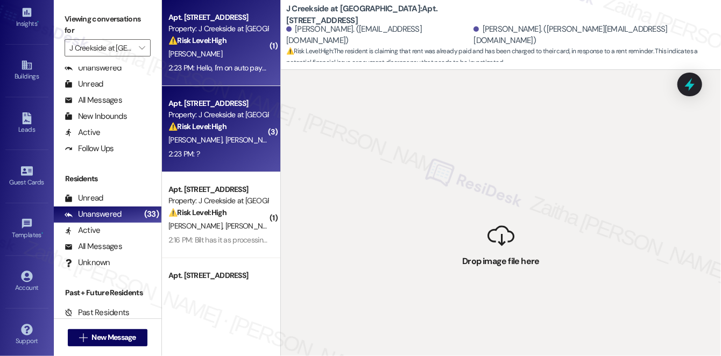
click at [238, 52] on div "E. Shoemaker" at bounding box center [218, 53] width 102 height 13
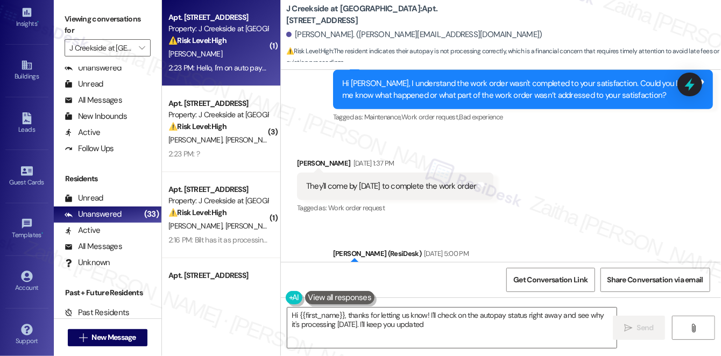
type textarea "Hi {{first_name}}, thanks for letting us know! I'll check on the autopay status…"
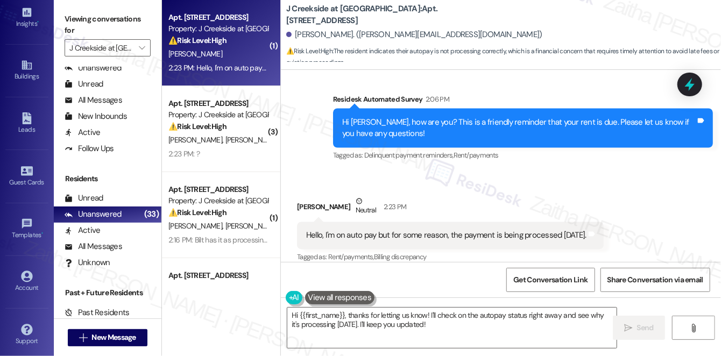
scroll to position [206, 0]
click at [24, 282] on div "Account" at bounding box center [27, 287] width 54 height 11
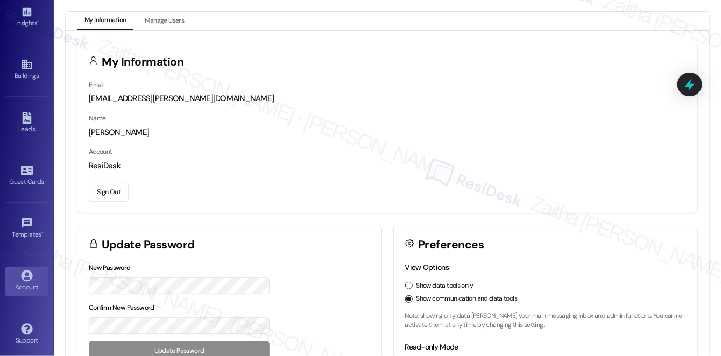
click at [110, 198] on button "Sign Out" at bounding box center [109, 192] width 40 height 19
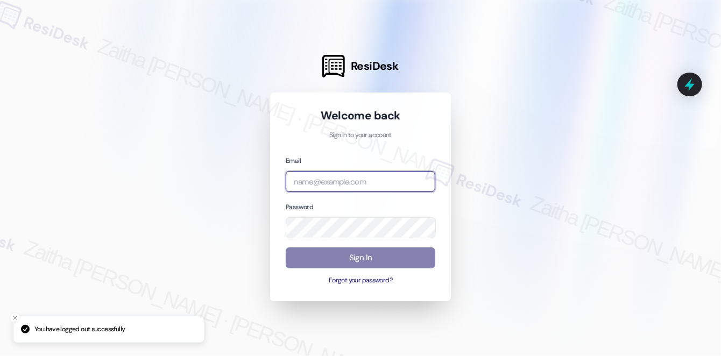
click at [333, 176] on input "email" at bounding box center [361, 181] width 150 height 21
type input "automated-surveys-jag-zaitha.mae.garcia@jag.com"
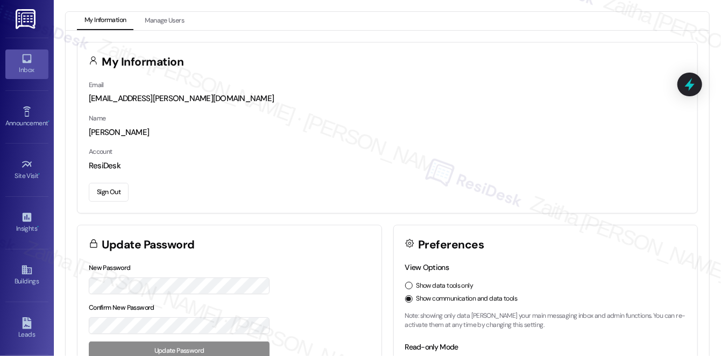
click at [30, 64] on icon at bounding box center [27, 59] width 12 height 12
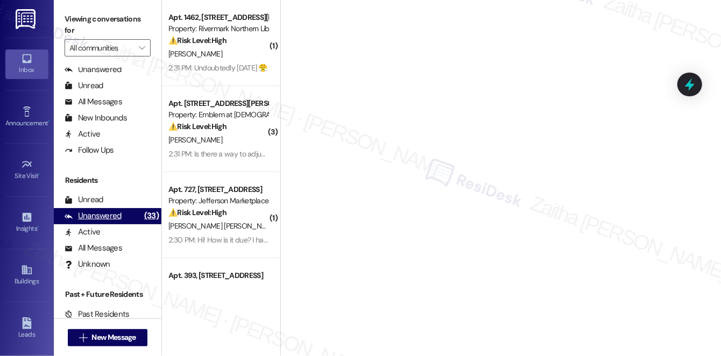
scroll to position [194, 0]
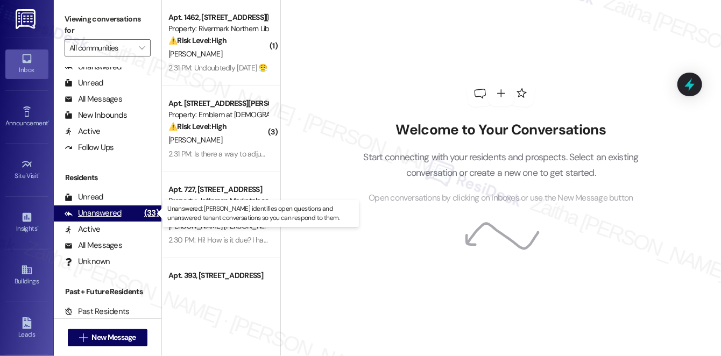
click at [95, 220] on div "Unanswered (33)" at bounding box center [108, 214] width 108 height 16
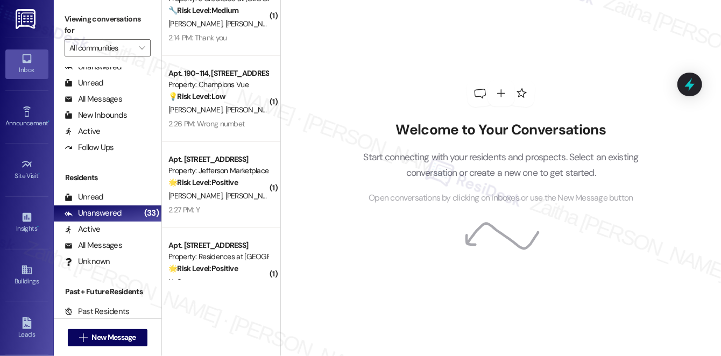
scroll to position [4027, 0]
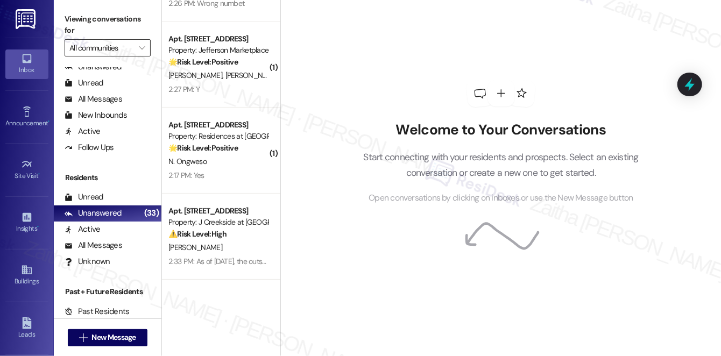
click at [96, 51] on input "All communities" at bounding box center [101, 47] width 64 height 17
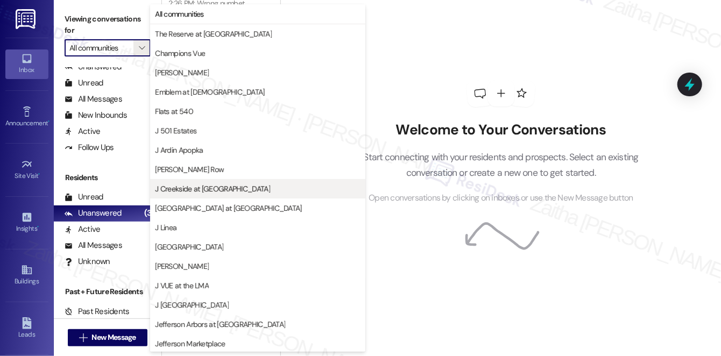
click at [219, 193] on span "J Creekside at Exton" at bounding box center [258, 189] width 206 height 11
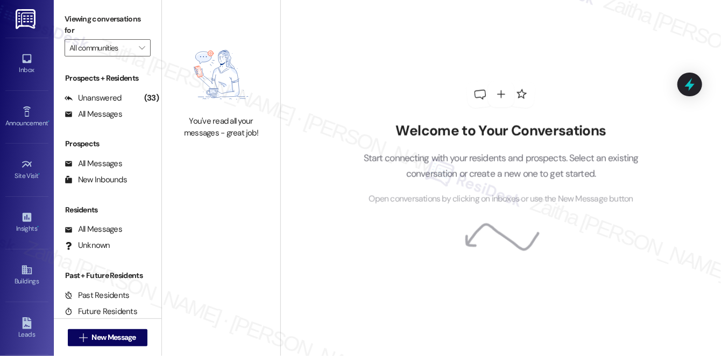
type input "J Creekside at Exton"
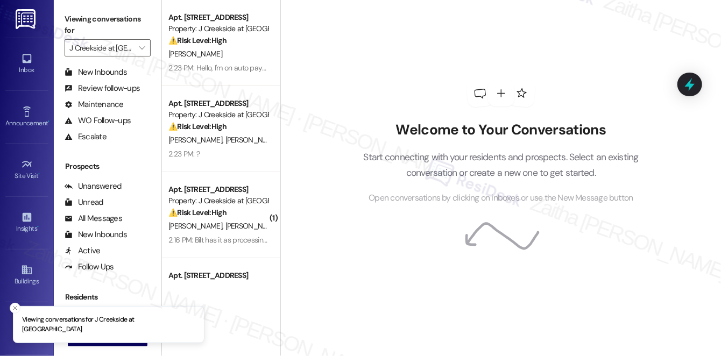
scroll to position [194, 0]
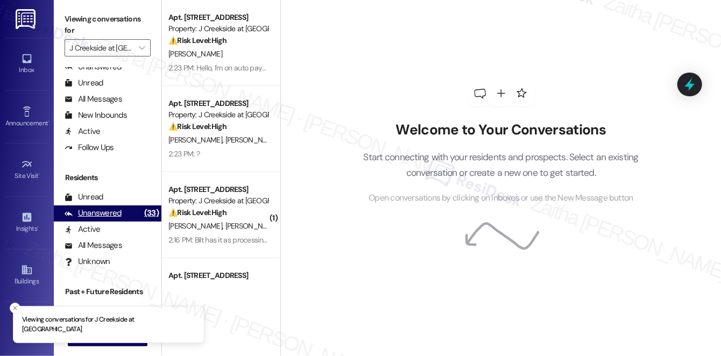
click at [98, 215] on div "Unanswered" at bounding box center [93, 213] width 57 height 11
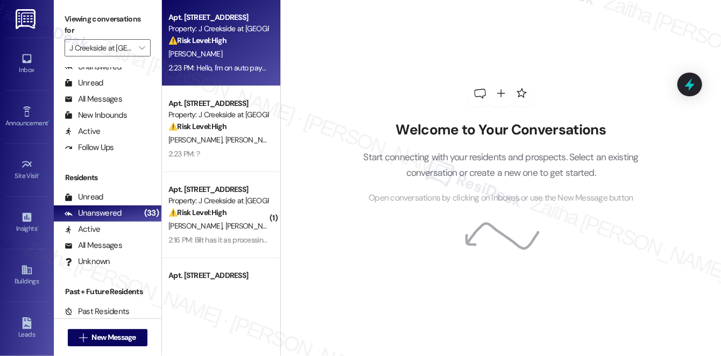
click at [245, 52] on div "E. Shoemaker" at bounding box center [218, 53] width 102 height 13
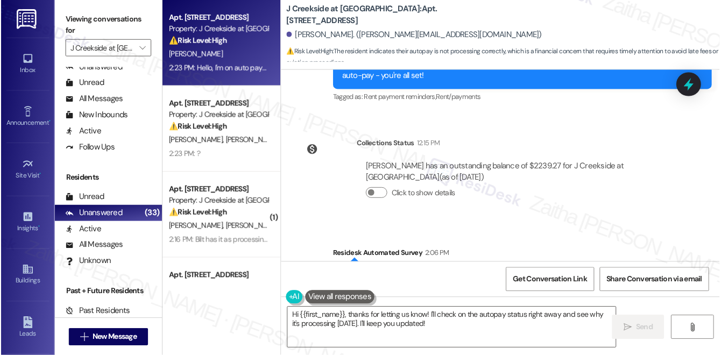
scroll to position [911, 0]
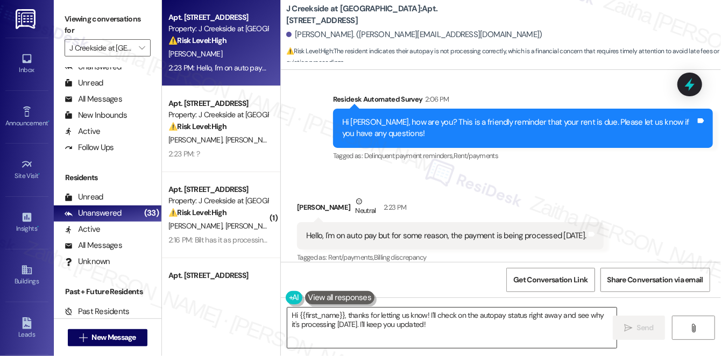
click at [422, 325] on textarea "Hi {{first_name}}, thanks for letting us know! I'll check on the autopay status…" at bounding box center [451, 328] width 329 height 40
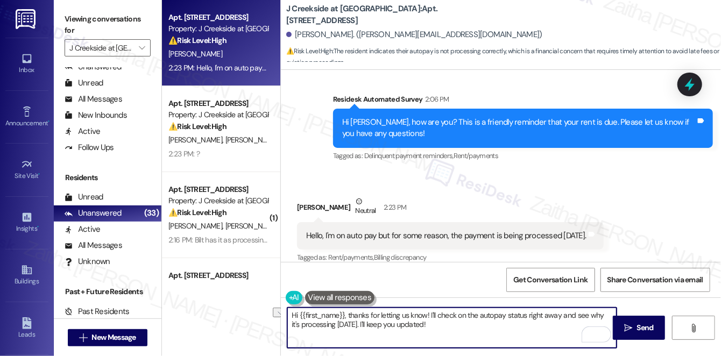
drag, startPoint x: 351, startPoint y: 314, endPoint x: 290, endPoint y: 313, distance: 60.8
click at [290, 313] on textarea "Hi {{first_name}}, thanks for letting us know! I'll check on the autopay status…" at bounding box center [451, 328] width 329 height 40
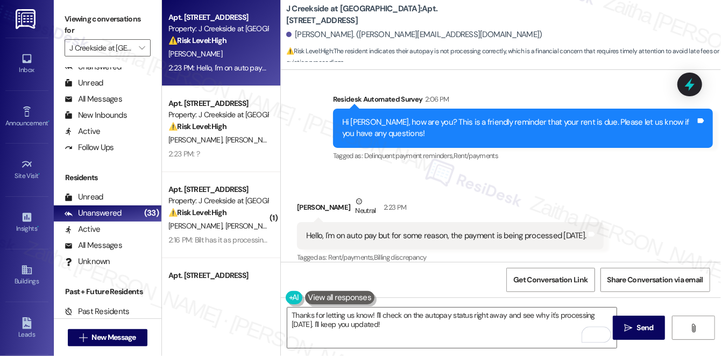
click at [303, 196] on div "Evan Shoemaker Neutral 2:23 PM" at bounding box center [450, 209] width 307 height 26
copy div "Evan"
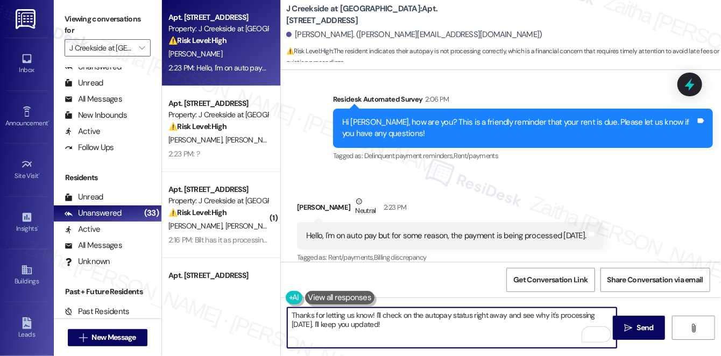
click at [371, 313] on textarea "Thanks for letting us know! I'll check on the autopay status right away and see…" at bounding box center [451, 328] width 329 height 40
paste textarea "Evan"
click at [380, 326] on textarea "Thanks for letting us know, Evan! I'll check on the autopay status right away a…" at bounding box center [451, 328] width 329 height 40
type textarea "Thanks for letting us know, Evan! I'll check on the autopay status right away a…"
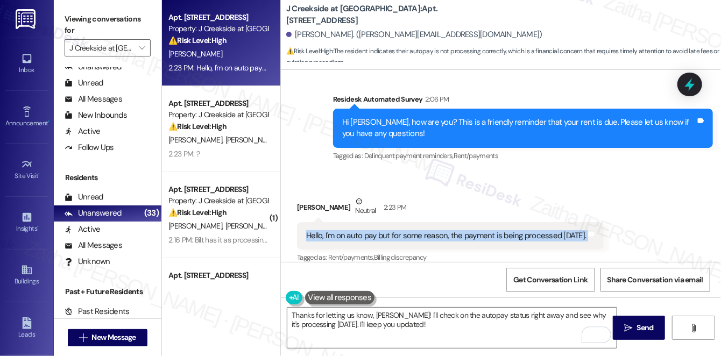
drag, startPoint x: 301, startPoint y: 220, endPoint x: 588, endPoint y: 233, distance: 287.2
click at [588, 233] on div "Hello, I'm on auto pay but for some reason, the payment is being processed toda…" at bounding box center [450, 235] width 307 height 27
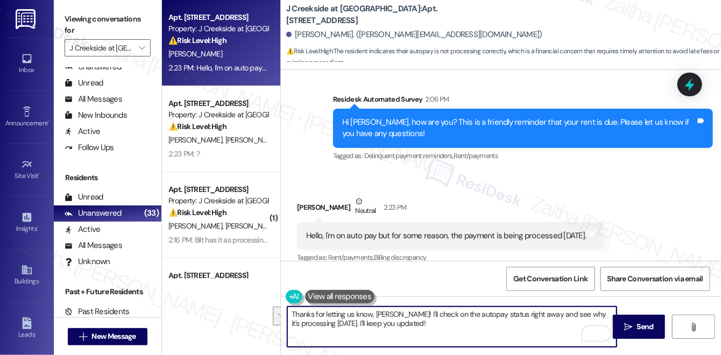
drag, startPoint x: 290, startPoint y: 312, endPoint x: 398, endPoint y: 334, distance: 110.3
click at [398, 334] on textarea "Thanks for letting us know, Evan! I'll check on the autopay status right away a…" at bounding box center [451, 327] width 329 height 40
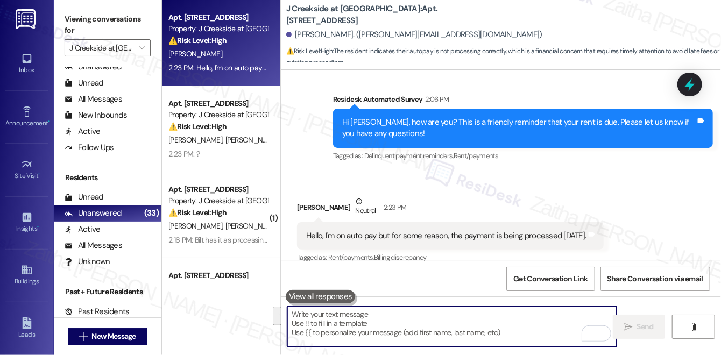
paste textarea "Thank you for letting me know, {{first_name}}. I’ll note that your payment is b…"
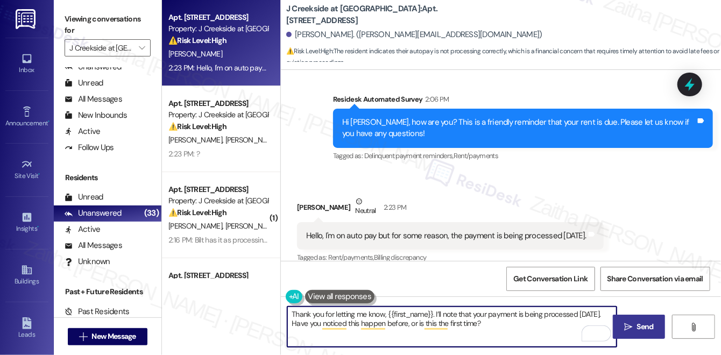
type textarea "Thank you for letting me know, {{first_name}}. I’ll note that your payment is b…"
click at [620, 325] on button " Send" at bounding box center [639, 327] width 52 height 24
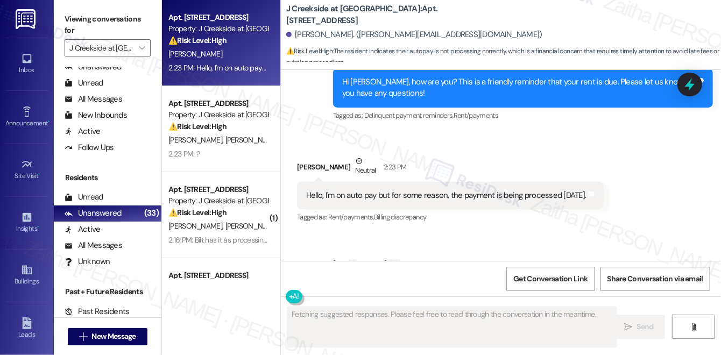
scroll to position [999, 0]
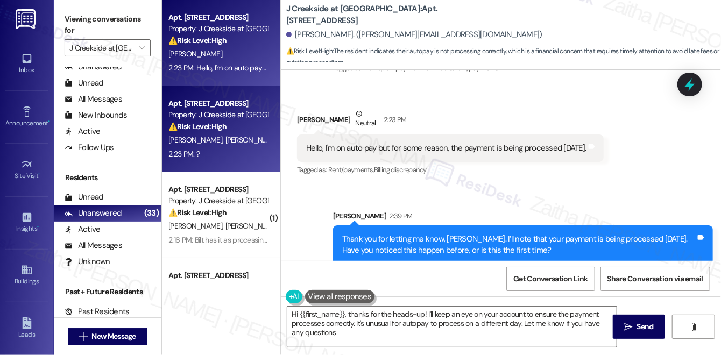
type textarea "Hi {{first_name}}, thanks for the heads-up! I'll keep an eye on your account to…"
click at [255, 150] on div "2:23 PM: ? 2:23 PM: ?" at bounding box center [218, 154] width 102 height 13
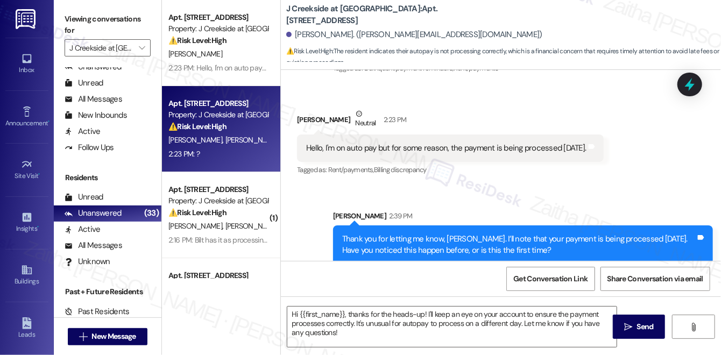
type textarea "Fetching suggested responses. Please feel free to read through the conversation…"
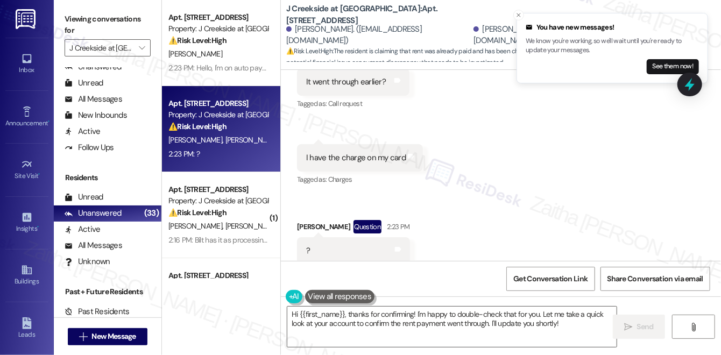
scroll to position [693, 0]
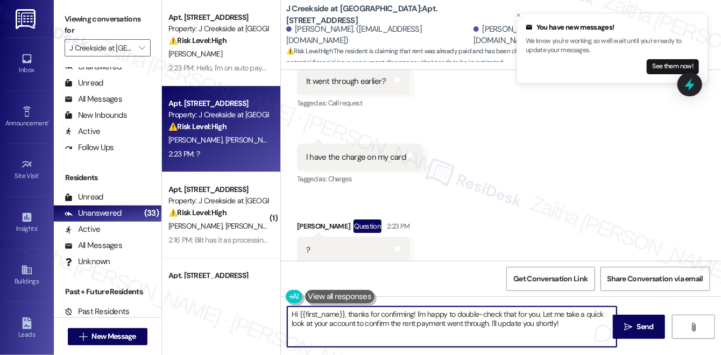
drag, startPoint x: 350, startPoint y: 313, endPoint x: 285, endPoint y: 314, distance: 65.2
click at [284, 314] on div "Hi {{first_name}}, thanks for confirming! I'm happy to double-check that for yo…" at bounding box center [447, 326] width 331 height 41
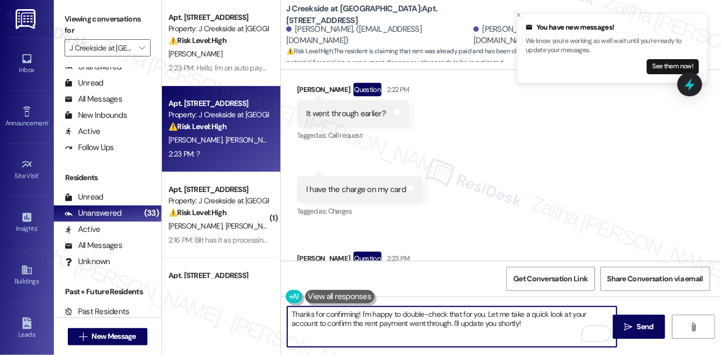
scroll to position [644, 0]
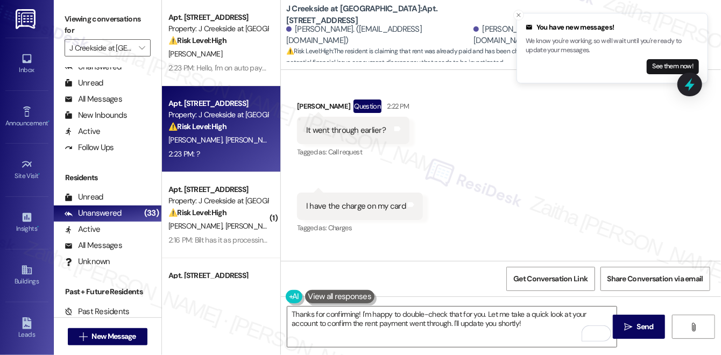
click at [303, 100] on div "Nicholas Depaola Question 2:22 PM" at bounding box center [353, 108] width 113 height 17
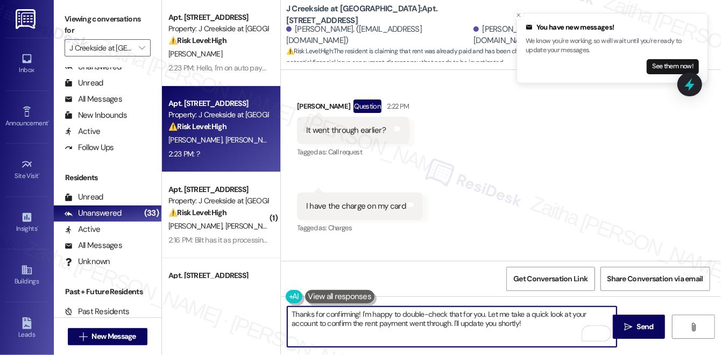
click at [357, 312] on textarea "Thanks for confirming! I'm happy to double-check that for you. Let me take a qu…" at bounding box center [451, 327] width 329 height 40
paste textarea "Nicholas"
type textarea "Thanks for confirming, Nicholas! I'm happy to double-check that for you. Let me…"
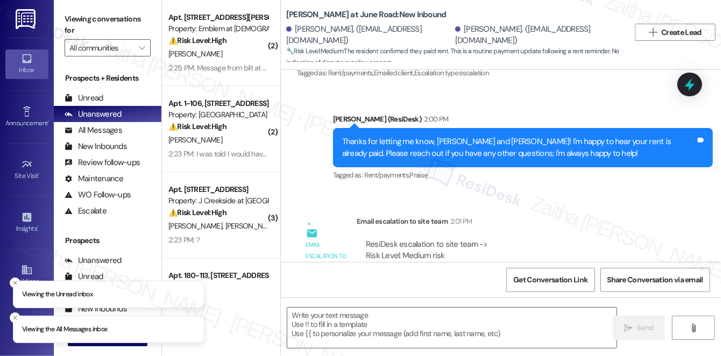
scroll to position [1323, 0]
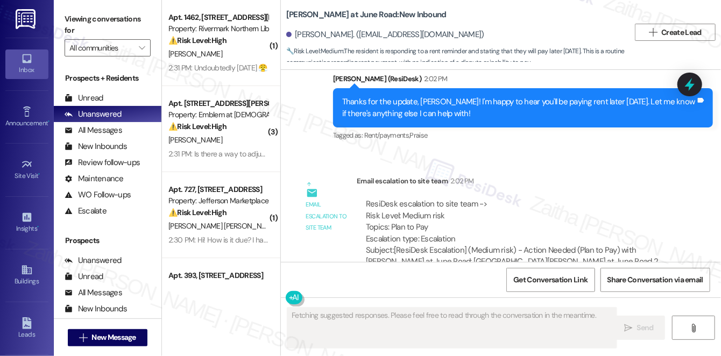
scroll to position [2478, 0]
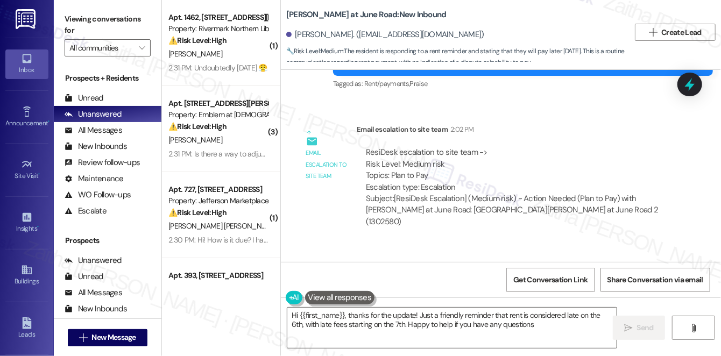
type textarea "Hi {{first_name}}, thanks for the update! Just a friendly reminder that rent is…"
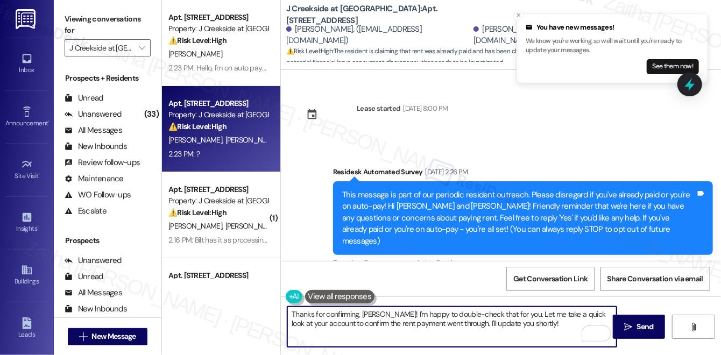
scroll to position [644, 0]
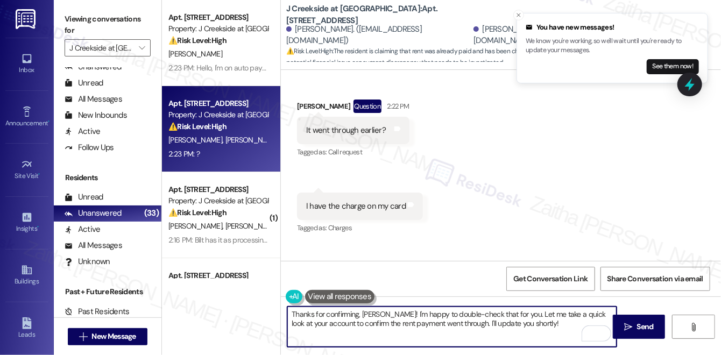
click at [519, 324] on textarea "Thanks for confirming, Nicholas! I'm happy to double-check that for you. Let me…" at bounding box center [451, 327] width 329 height 40
click at [541, 323] on textarea "Thanks for confirming, Nicholas! I'm happy to double-check that for you. Let me…" at bounding box center [451, 327] width 329 height 40
drag, startPoint x: 478, startPoint y: 322, endPoint x: 534, endPoint y: 320, distance: 56.0
click at [534, 320] on textarea "Thanks for confirming, Nicholas! I'm happy to double-check that for you. Let me…" at bounding box center [451, 327] width 329 height 40
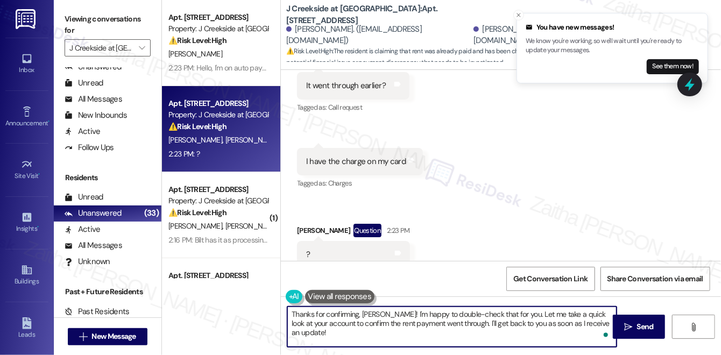
scroll to position [693, 0]
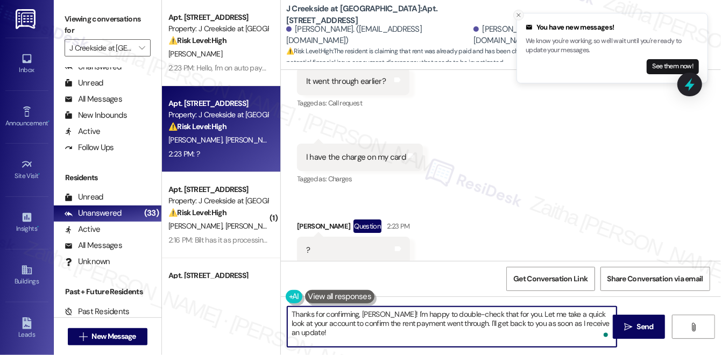
type textarea "Thanks for confirming, Nicholas! I'm happy to double-check that for you. Let me…"
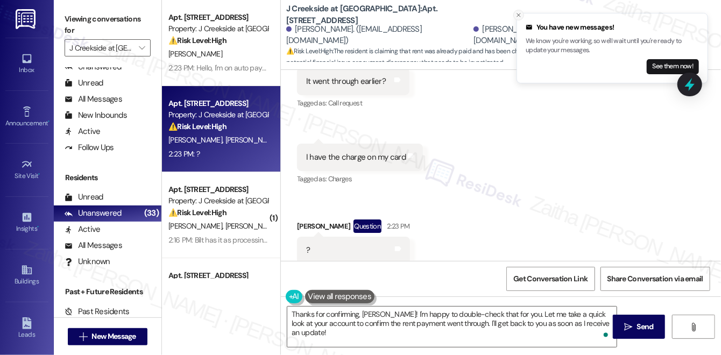
click at [521, 16] on icon "Close toast" at bounding box center [519, 15] width 6 height 6
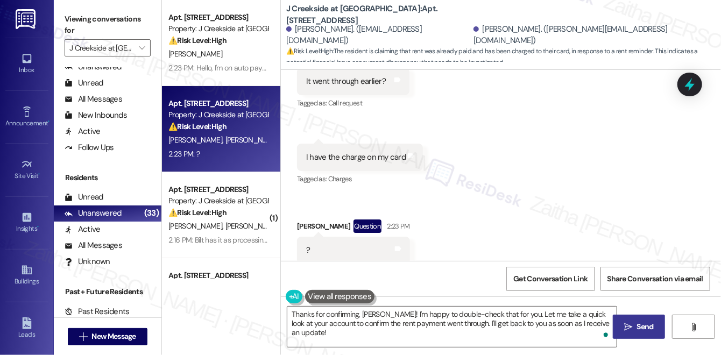
click at [641, 325] on span "Send" at bounding box center [645, 326] width 17 height 11
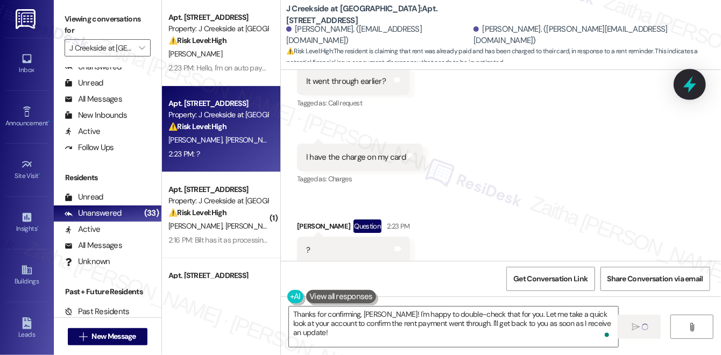
click at [690, 89] on icon at bounding box center [690, 84] width 13 height 17
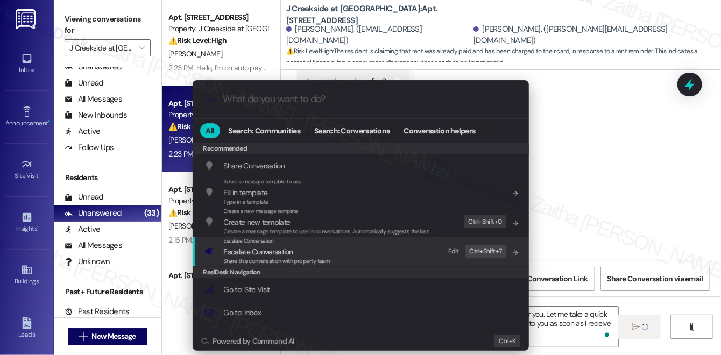
click at [275, 254] on span "Escalate Conversation" at bounding box center [258, 252] width 69 height 10
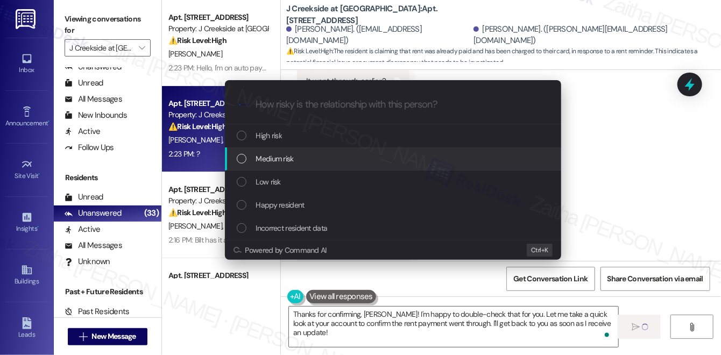
click at [287, 156] on span "Medium risk" at bounding box center [275, 159] width 38 height 12
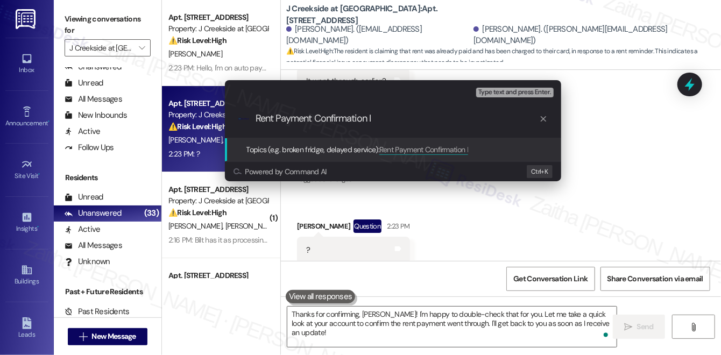
type input "Rent Payment Confirmation"
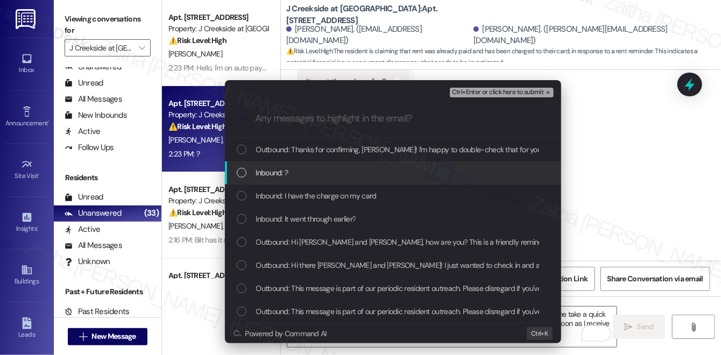
click at [313, 178] on div "Inbound: ?" at bounding box center [394, 173] width 315 height 12
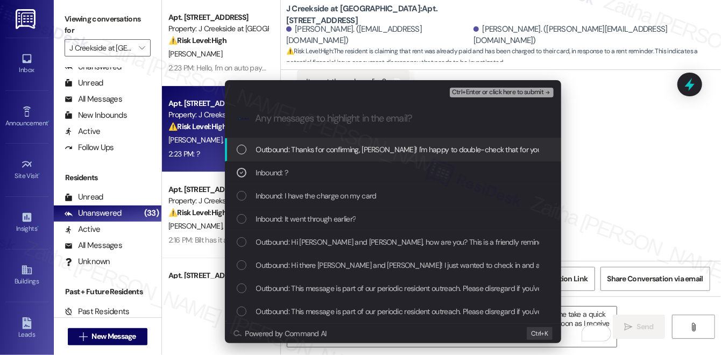
click at [321, 193] on span "Inbound: I have the charge on my card" at bounding box center [316, 196] width 121 height 12
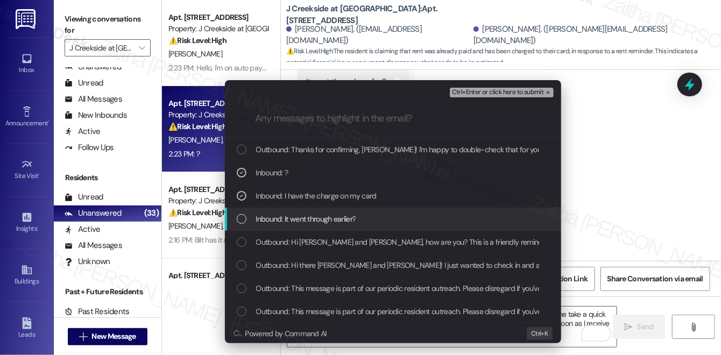
click at [334, 222] on span "Inbound: It went through earlier?" at bounding box center [306, 219] width 100 height 12
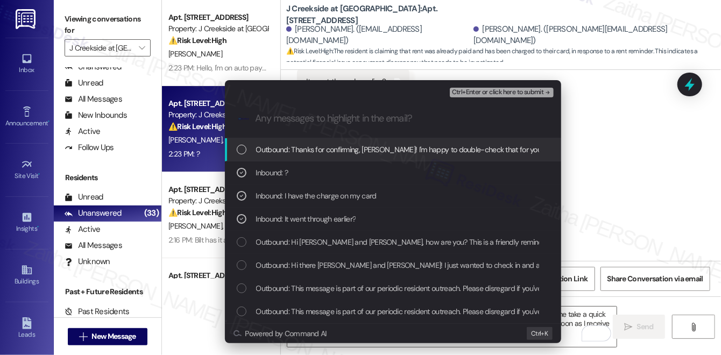
click at [508, 86] on div "Ctrl+Enter or click here to submit" at bounding box center [503, 93] width 106 height 14
click at [505, 97] on button "Ctrl+Enter or click here to submit" at bounding box center [502, 93] width 104 height 10
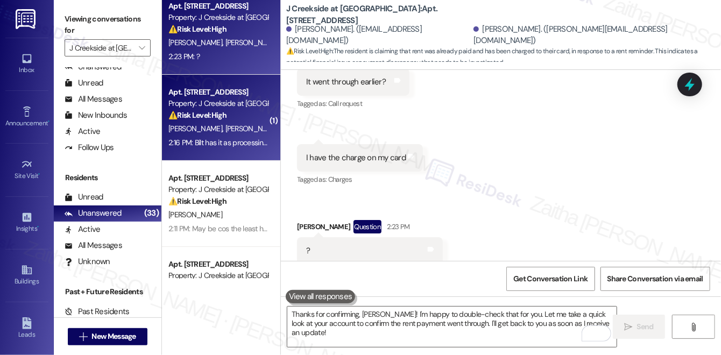
scroll to position [0, 0]
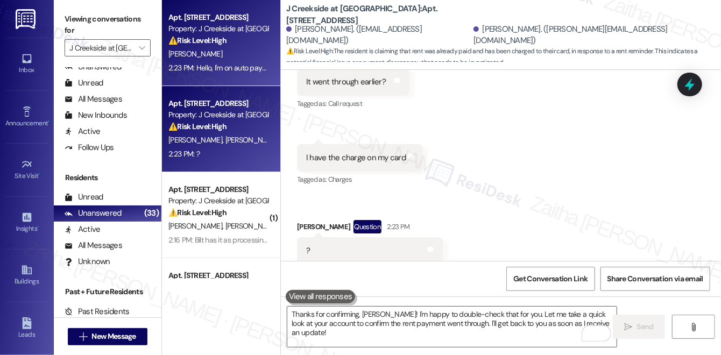
click at [253, 55] on div "E. Shoemaker" at bounding box center [218, 53] width 102 height 13
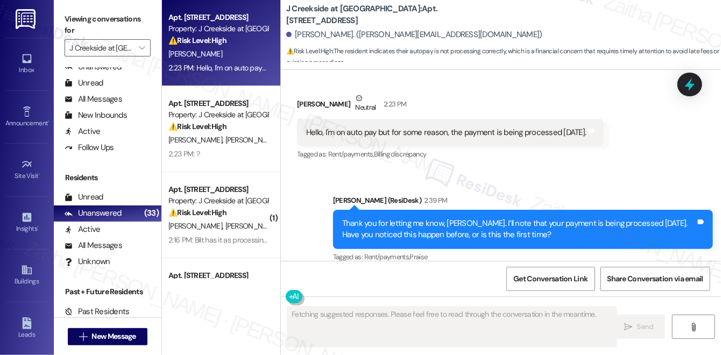
scroll to position [1015, 0]
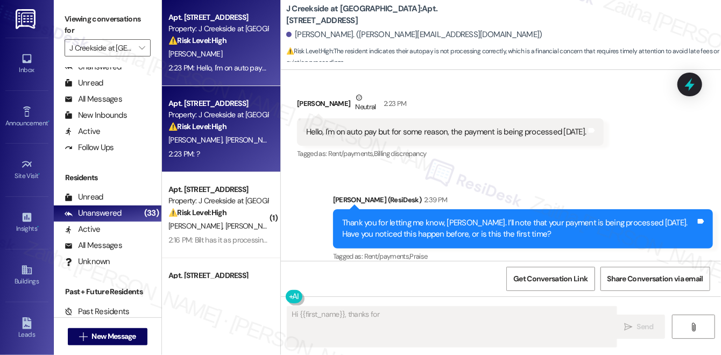
type textarea "Hi {{first_name}}, thanks for the"
click at [253, 130] on div "⚠️ Risk Level: High The resident is claiming that rent was already paid and has…" at bounding box center [219, 126] width 100 height 11
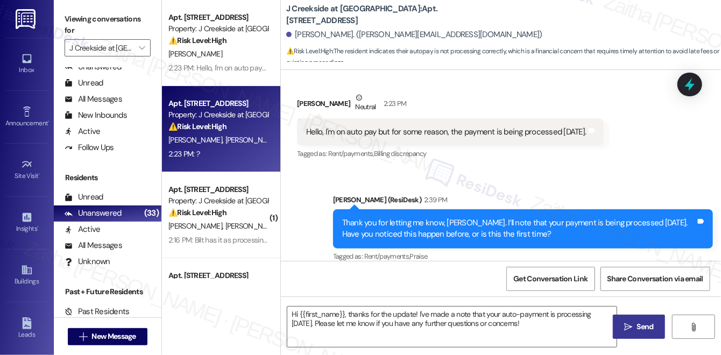
type textarea "Fetching suggested responses. Please feel free to read through the conversation…"
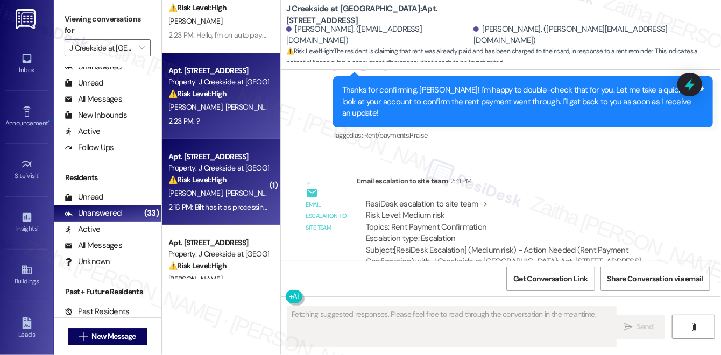
scroll to position [48, 0]
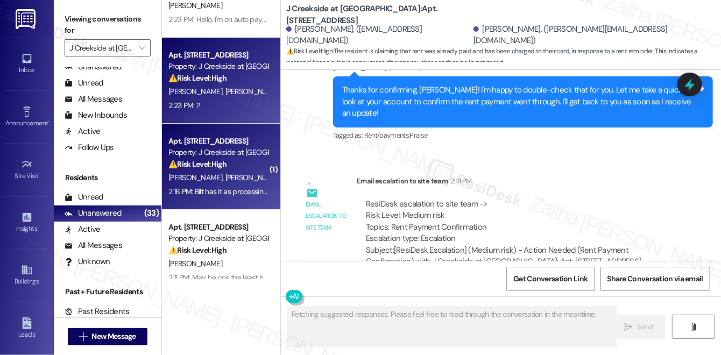
click at [230, 171] on div "M. Porter A. Raymond" at bounding box center [218, 177] width 102 height 13
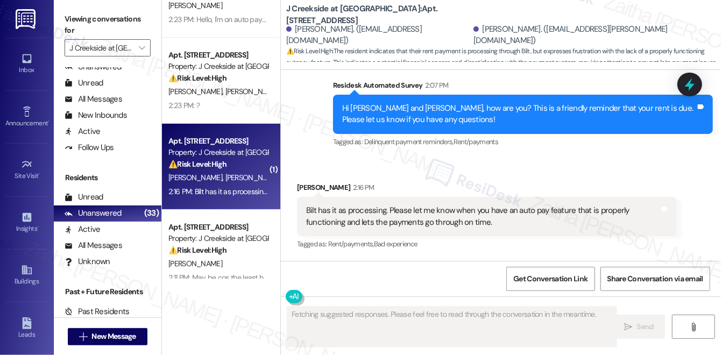
scroll to position [323, 0]
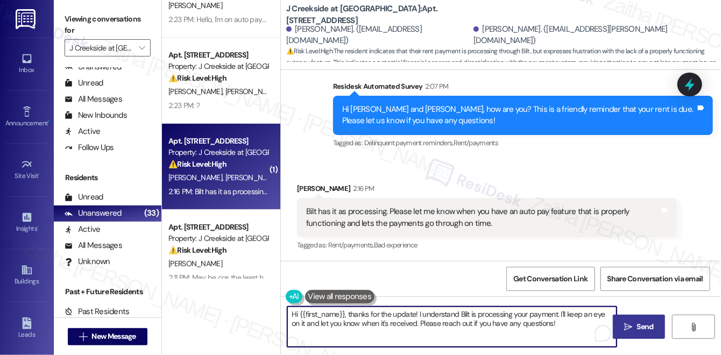
click at [348, 315] on textarea "Hi {{first_name}}, thanks for the update! I understand Bilt is processing your …" at bounding box center [451, 327] width 329 height 40
drag, startPoint x: 348, startPoint y: 315, endPoint x: 283, endPoint y: 313, distance: 65.2
click at [283, 313] on div "Hi {{first_name}}, thanks for the update! I understand Bilt is processing your …" at bounding box center [447, 326] width 331 height 41
click at [373, 314] on textarea "Hi {{first_name}}, thanks for the update! I understand Bilt is processing your …" at bounding box center [451, 327] width 329 height 40
click at [347, 313] on textarea "Hi {{first_name}}, thanks for the update! I understand Bilt is processing your …" at bounding box center [451, 327] width 329 height 40
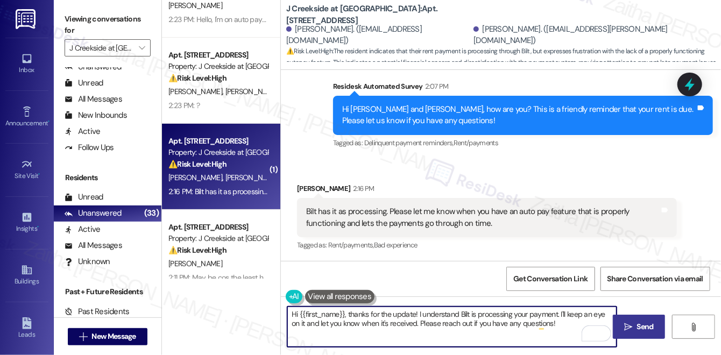
drag, startPoint x: 350, startPoint y: 313, endPoint x: 293, endPoint y: 314, distance: 57.1
click at [293, 314] on textarea "Hi {{first_name}}, thanks for the update! I understand Bilt is processing your …" at bounding box center [451, 327] width 329 height 40
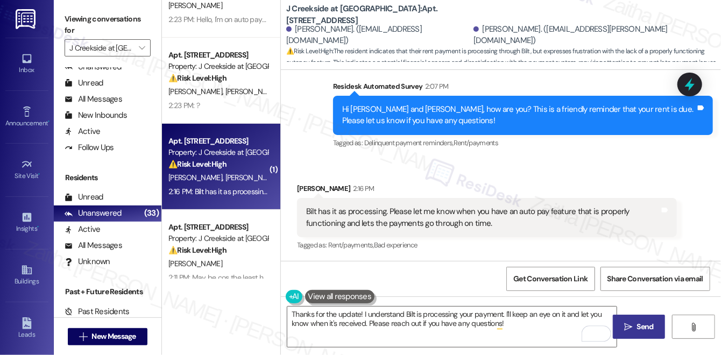
click at [305, 190] on div "Aidan Raymond 2:16 PM" at bounding box center [487, 190] width 380 height 15
copy div "Aidan"
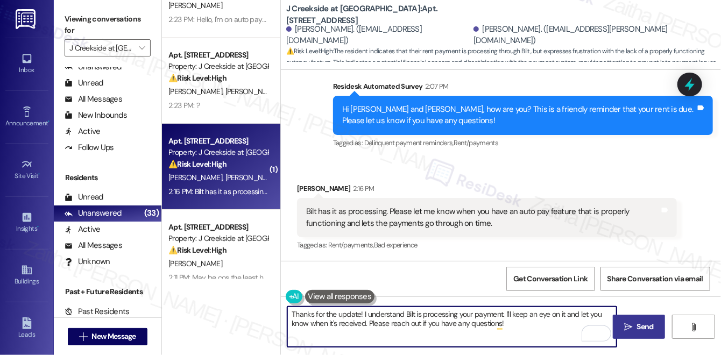
click at [358, 311] on textarea "Thanks for the update! I understand Bilt is processing your payment. I'll keep …" at bounding box center [451, 327] width 329 height 40
paste textarea "Aidan"
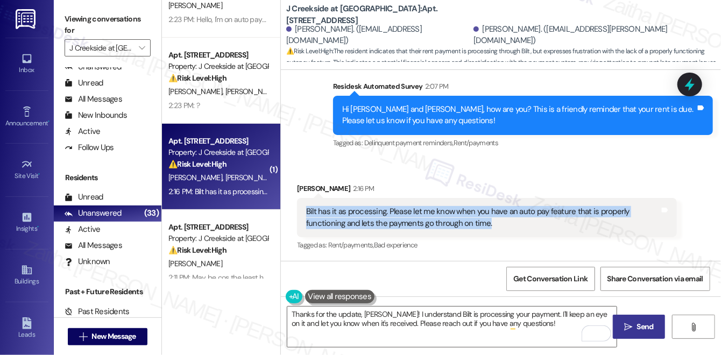
drag, startPoint x: 303, startPoint y: 211, endPoint x: 504, endPoint y: 226, distance: 201.9
click at [504, 226] on div "Bilt has it as processing. Please let me know when you have an auto pay feature…" at bounding box center [487, 217] width 380 height 39
copy div "Bilt has it as processing. Please let me know when you have an auto pay feature…"
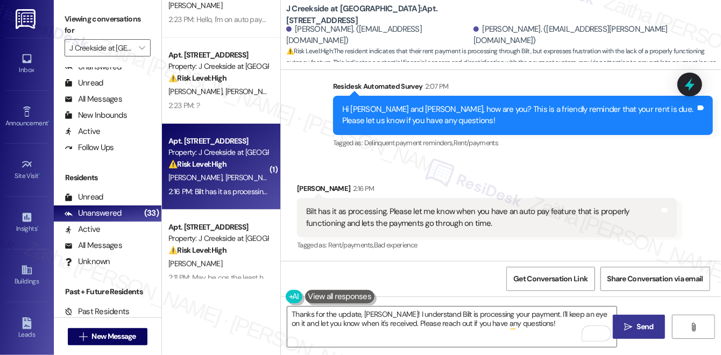
click at [444, 271] on div "Get Conversation Link Share Conversation via email" at bounding box center [501, 279] width 440 height 36
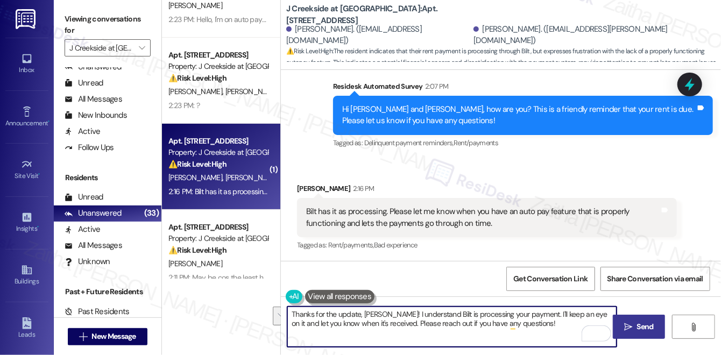
drag, startPoint x: 524, startPoint y: 314, endPoint x: 534, endPoint y: 330, distance: 18.1
click at [534, 331] on textarea "Thanks for the update, Aidan! I understand Bilt is processing your payment. I'l…" at bounding box center [451, 327] width 329 height 40
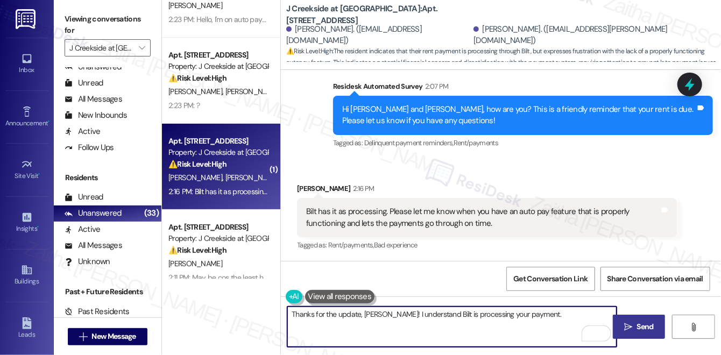
type textarea "Thanks for the update, Aidan! I understand Bilt is processing your payment."
drag, startPoint x: 289, startPoint y: 317, endPoint x: 567, endPoint y: 320, distance: 278.4
click at [567, 320] on textarea "Thanks for the update, Aidan! I understand Bilt is processing your payment." at bounding box center [451, 327] width 329 height 40
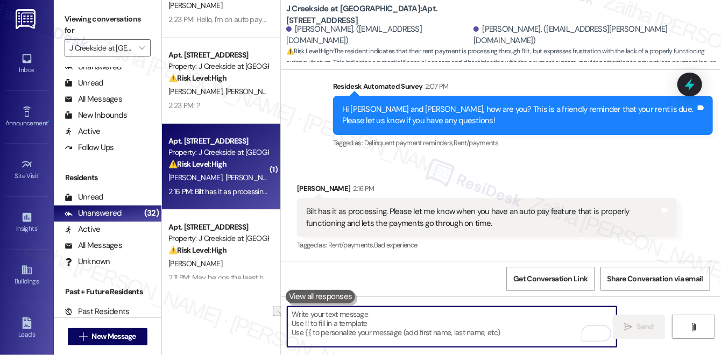
paste textarea "Thank you for letting me know, {{first_name}}. I understand your concern about …"
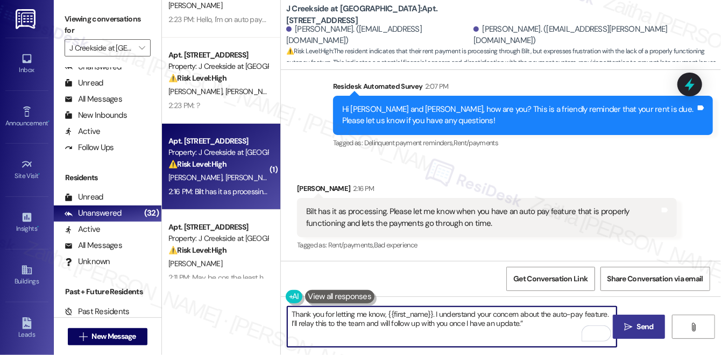
click at [528, 327] on textarea "Thank you for letting me know, {{first_name}}. I understand your concern about …" at bounding box center [451, 327] width 329 height 40
type textarea "Thank you for letting me know, {{first_name}}. I understand your concern about …"
click at [628, 327] on icon "" at bounding box center [629, 327] width 8 height 9
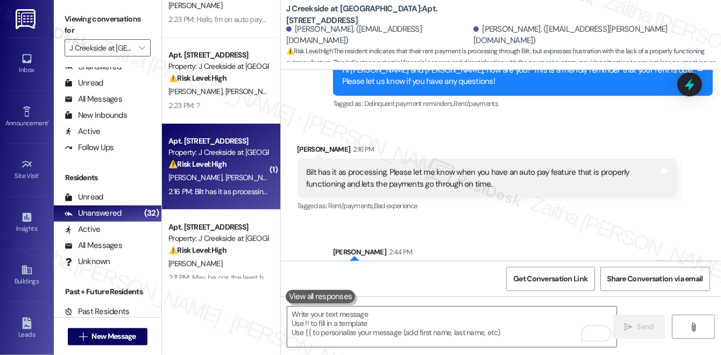
scroll to position [410, 0]
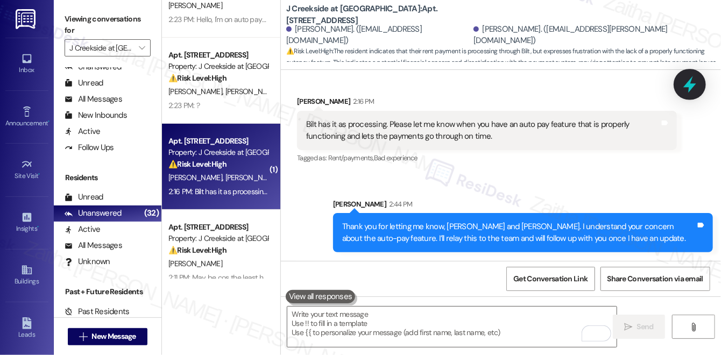
click at [698, 88] on icon at bounding box center [690, 84] width 18 height 18
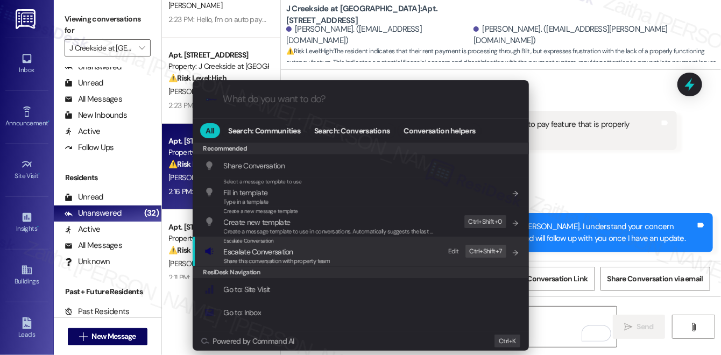
click at [270, 257] on div "Share this conversation with property team" at bounding box center [277, 262] width 107 height 10
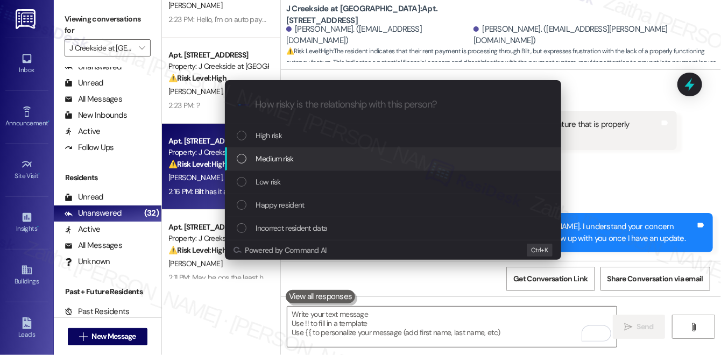
click at [284, 162] on span "Medium risk" at bounding box center [275, 159] width 38 height 12
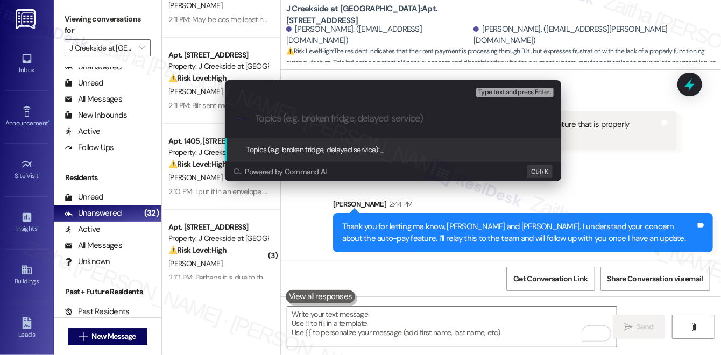
paste input "Payment Processing Inquiry"
type input "Payment Processing Inquiry"
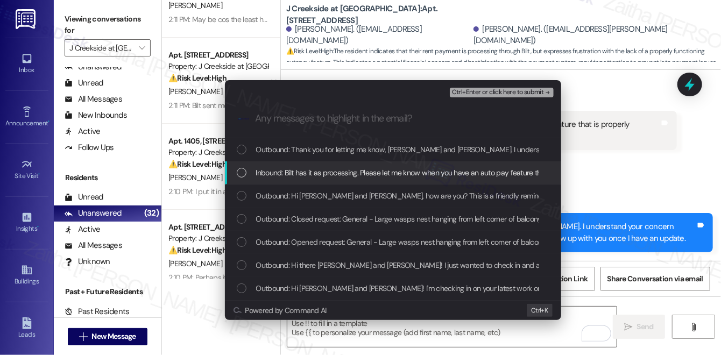
click at [349, 172] on span "Inbound: Bilt has it as processing. Please let me know when you have an auto pa…" at bounding box center [504, 173] width 497 height 12
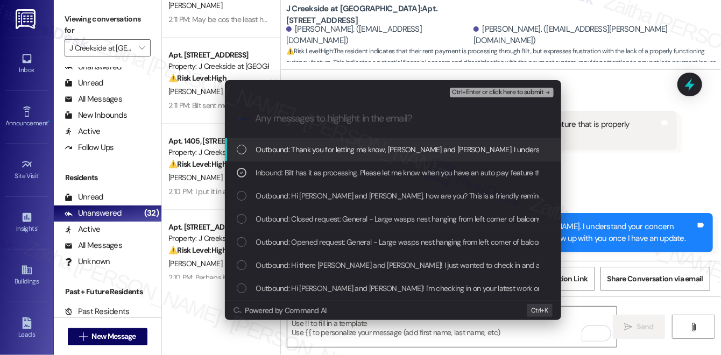
click at [465, 94] on span "Ctrl+Enter or click here to submit" at bounding box center [498, 93] width 92 height 8
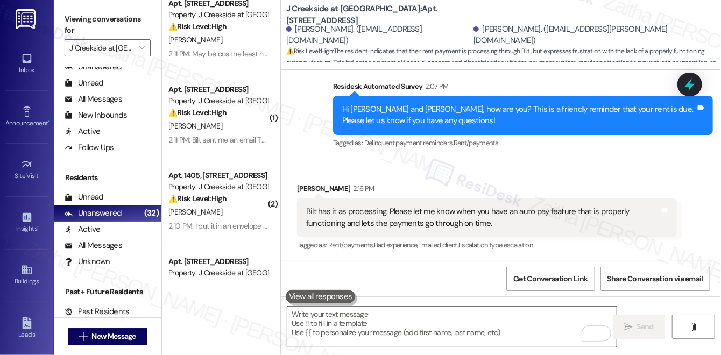
scroll to position [0, 0]
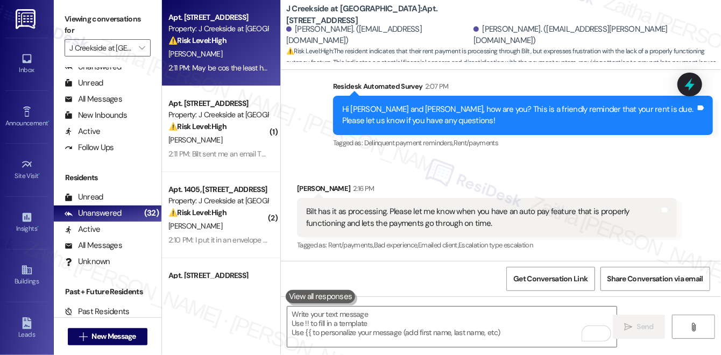
click at [258, 53] on div "C. Chandrasekaran" at bounding box center [218, 53] width 102 height 13
type textarea "Fetching suggested responses. Please feel free to read through the conversation…"
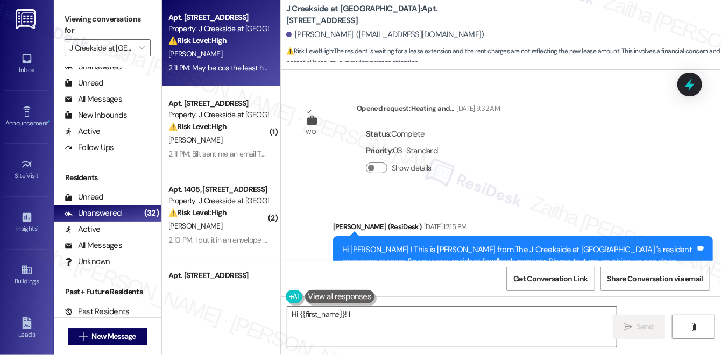
scroll to position [9506, 0]
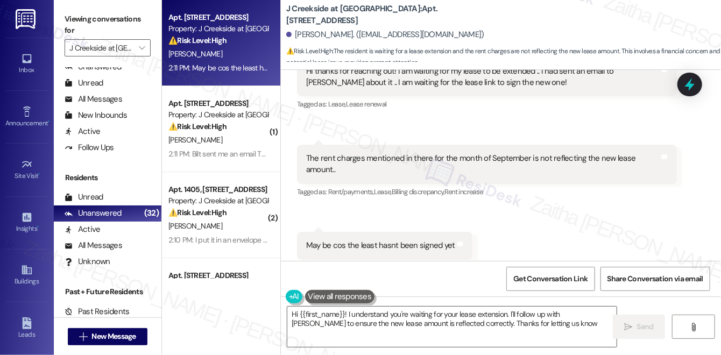
type textarea "Hi {{first_name}}! I understand you're waiting for your lease extension. I'll f…"
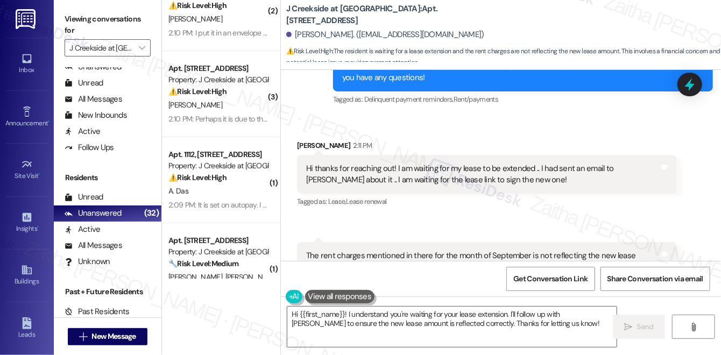
scroll to position [244, 0]
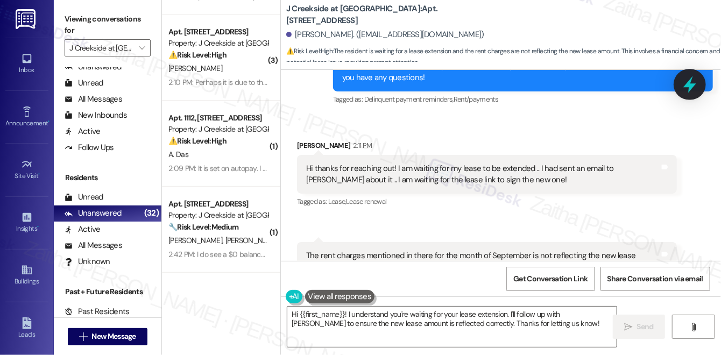
click at [687, 92] on icon at bounding box center [690, 84] width 18 height 18
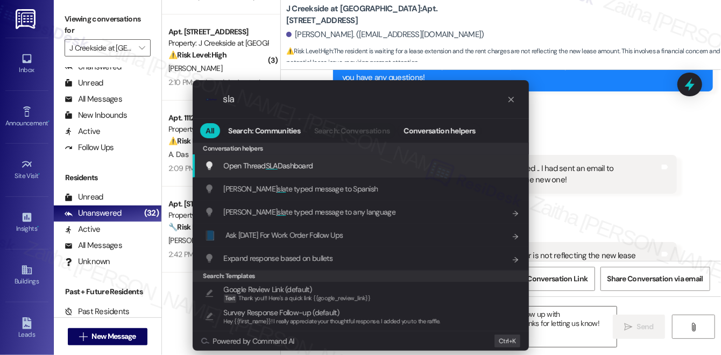
type input "sla"
click at [290, 166] on span "Open Thread SLA Dashboard" at bounding box center [268, 166] width 89 height 10
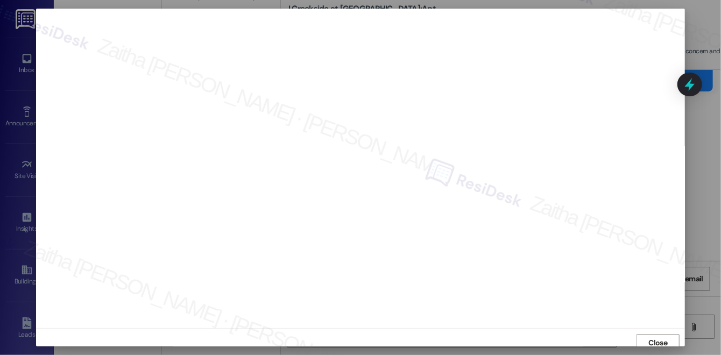
scroll to position [4, 0]
click at [655, 338] on span "Close" at bounding box center [658, 338] width 19 height 11
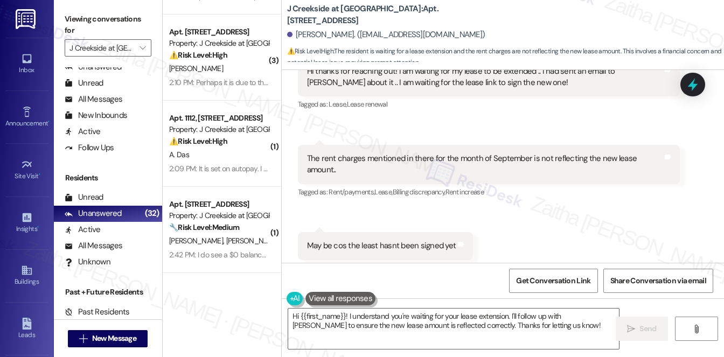
scroll to position [9505, 0]
